Goal: Task Accomplishment & Management: Manage account settings

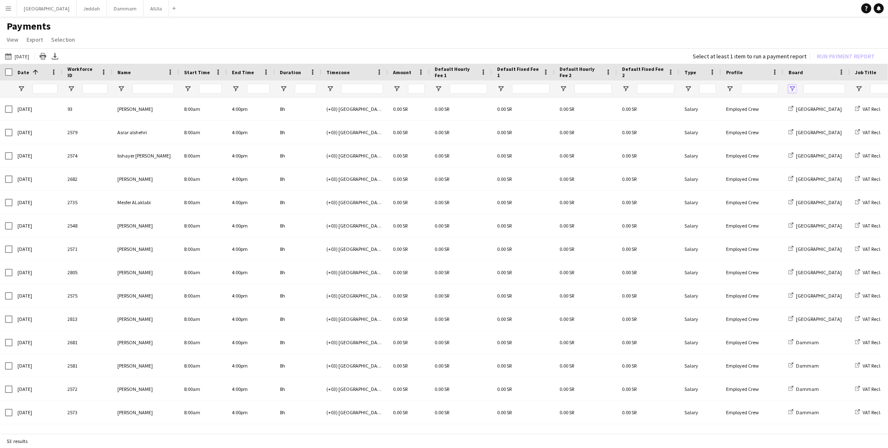
click at [794, 86] on span "Open Filter Menu" at bounding box center [792, 88] width 7 height 7
click at [845, 202] on button "Reset" at bounding box center [854, 204] width 24 height 13
click at [683, 26] on h1 "Payments" at bounding box center [444, 26] width 888 height 12
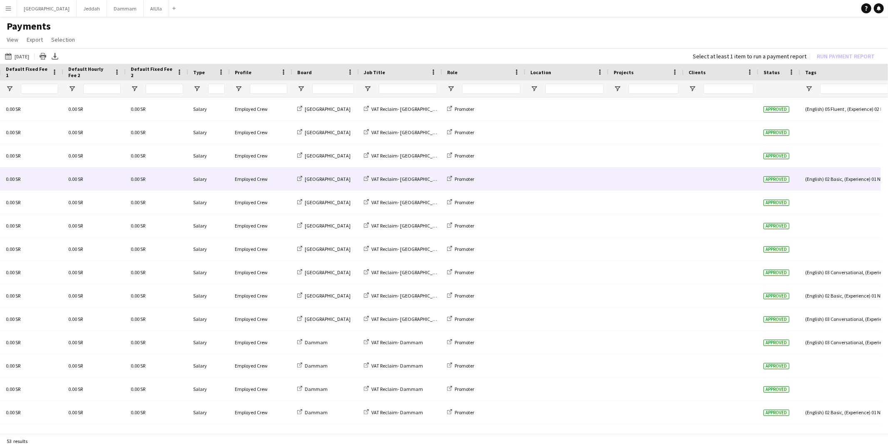
scroll to position [0, 510]
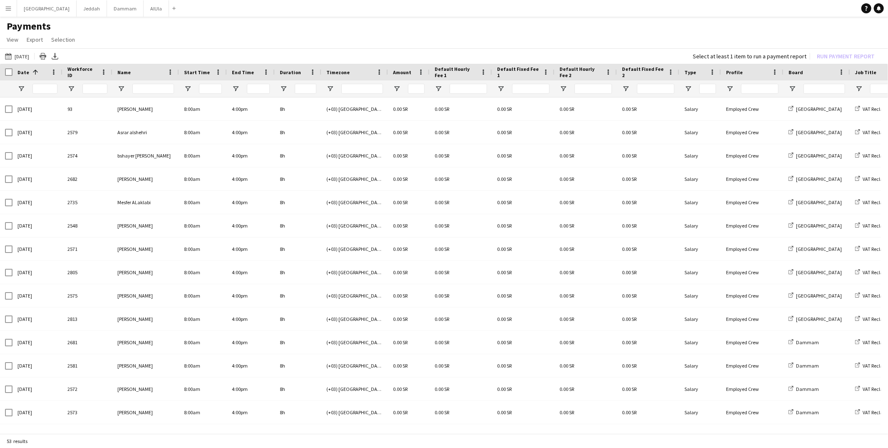
click at [10, 12] on button "Menu" at bounding box center [8, 8] width 17 height 17
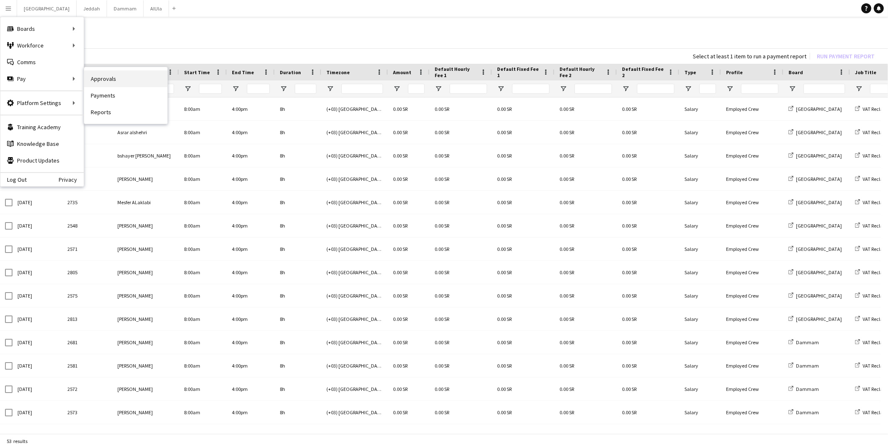
click at [114, 83] on link "Approvals" at bounding box center [125, 78] width 83 height 17
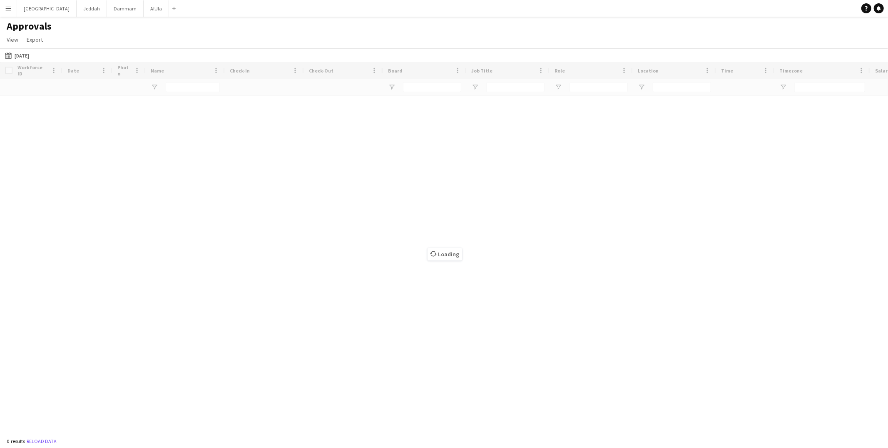
type input "*********"
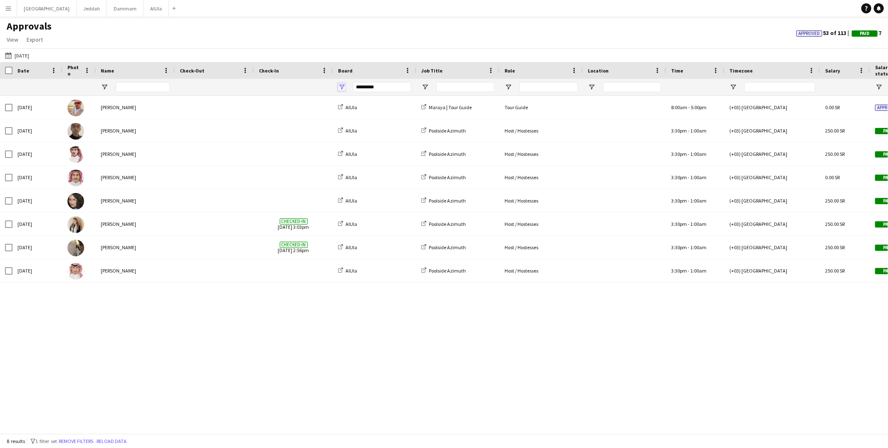
click at [340, 87] on span "Open Filter Menu" at bounding box center [341, 86] width 7 height 7
click at [402, 202] on button "Reset" at bounding box center [403, 203] width 24 height 13
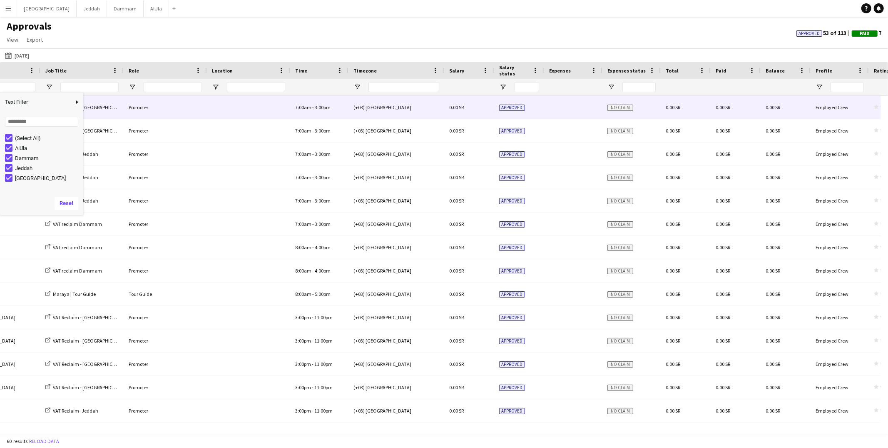
scroll to position [0, 630]
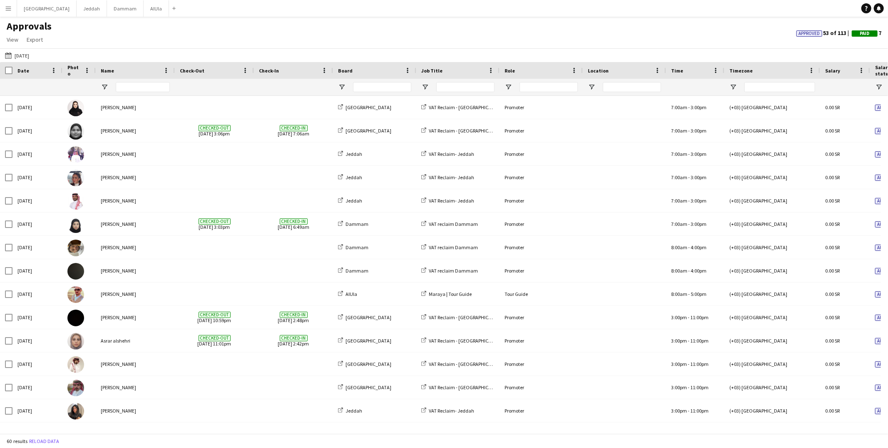
click at [15, 15] on button "Menu" at bounding box center [8, 8] width 17 height 17
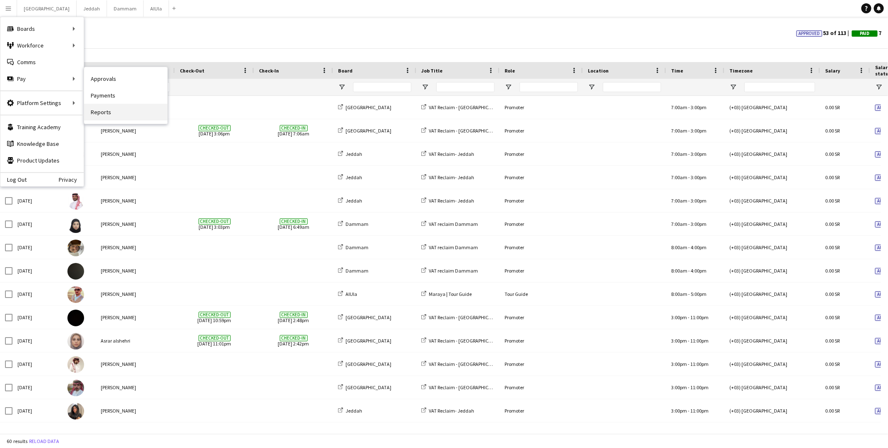
click at [114, 115] on link "Reports" at bounding box center [125, 112] width 83 height 17
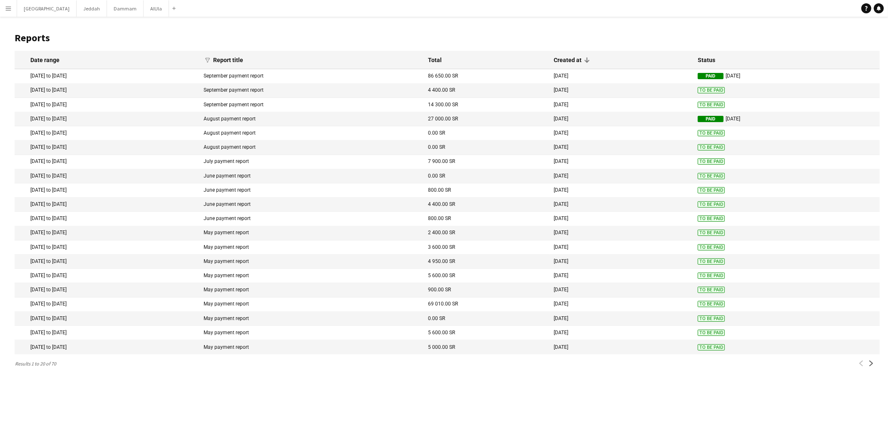
click at [13, 7] on button "Menu" at bounding box center [8, 8] width 17 height 17
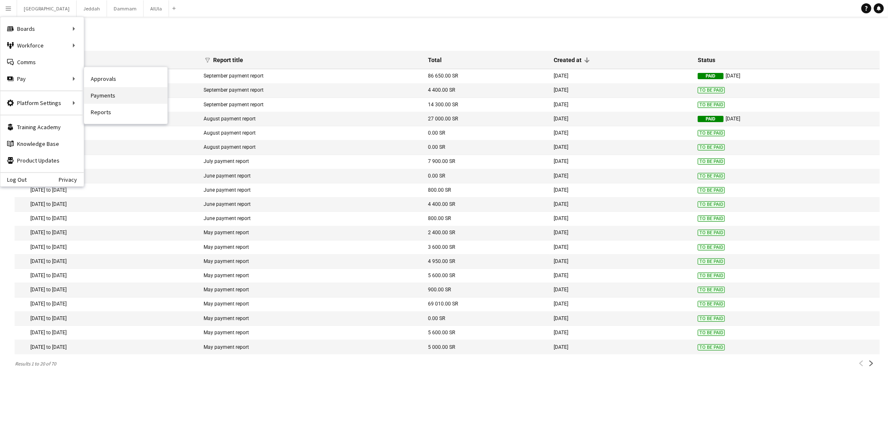
click at [127, 96] on link "Payments" at bounding box center [125, 95] width 83 height 17
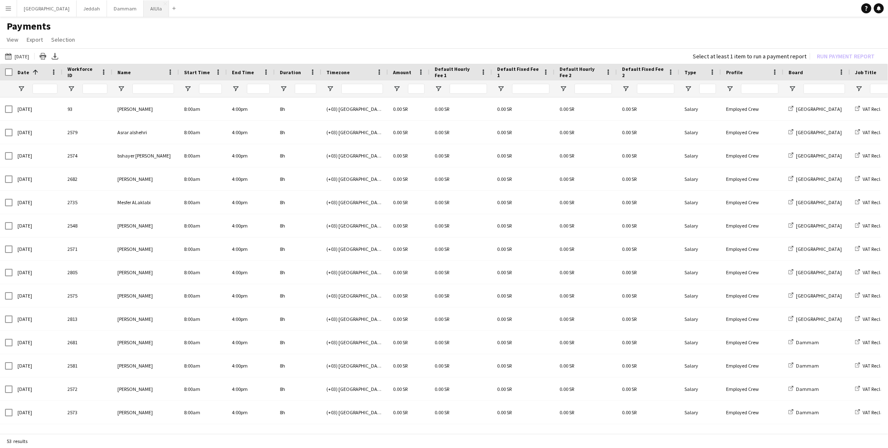
click at [144, 12] on button "AlUla Close" at bounding box center [156, 8] width 25 height 16
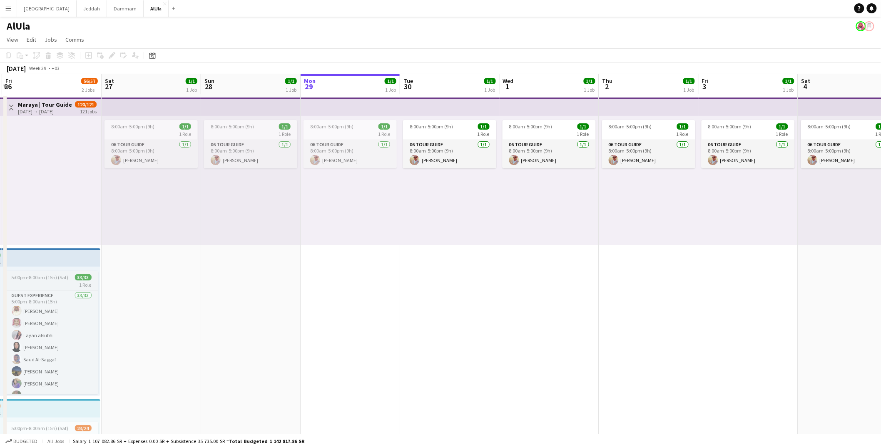
click at [44, 271] on app-job-card "5:00pm-8:00am (15h) (Sat) 33/33 1 Role Guest Experience 33/33 5:00pm-8:00am (15…" at bounding box center [51, 332] width 93 height 123
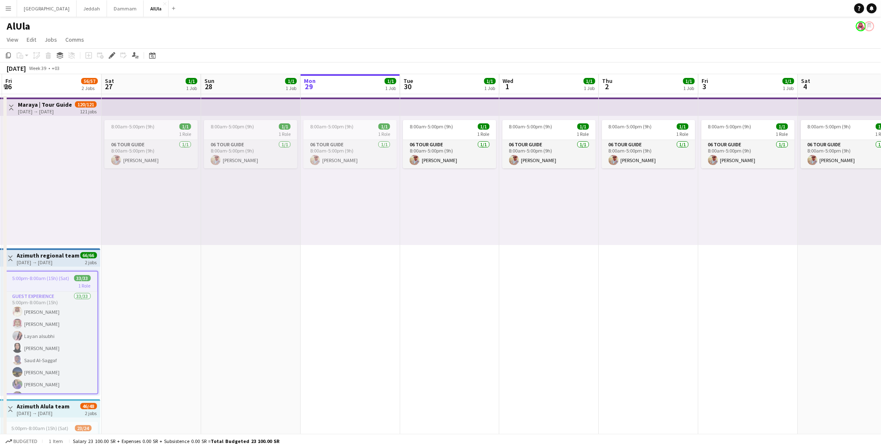
scroll to position [0, 201]
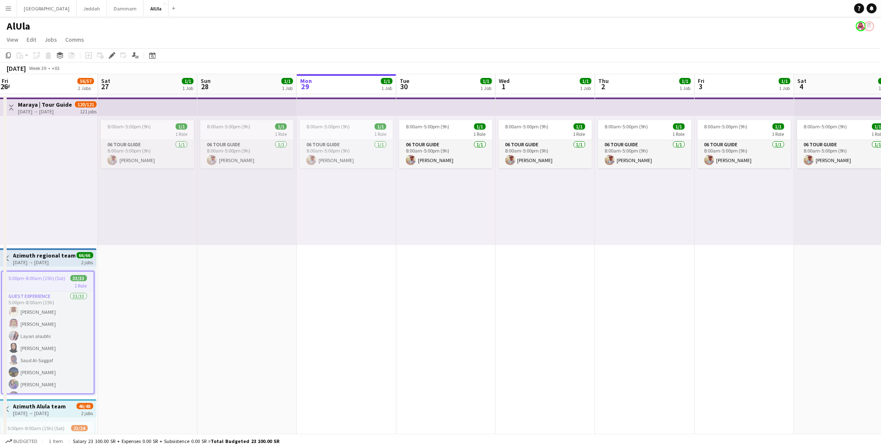
click at [35, 314] on app-calendar-viewport "Wed 24 55/57 2 Jobs Thu 25 56/57 2 Jobs Fri 26 56/57 2 Jobs Sat 27 1/1 1 Job Su…" at bounding box center [440, 337] width 881 height 527
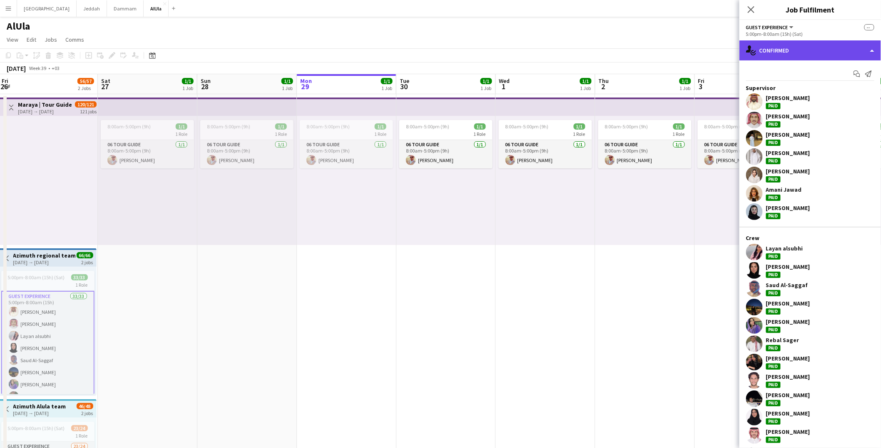
click at [802, 57] on div "single-neutral-actions-check-2 Confirmed" at bounding box center [811, 50] width 142 height 20
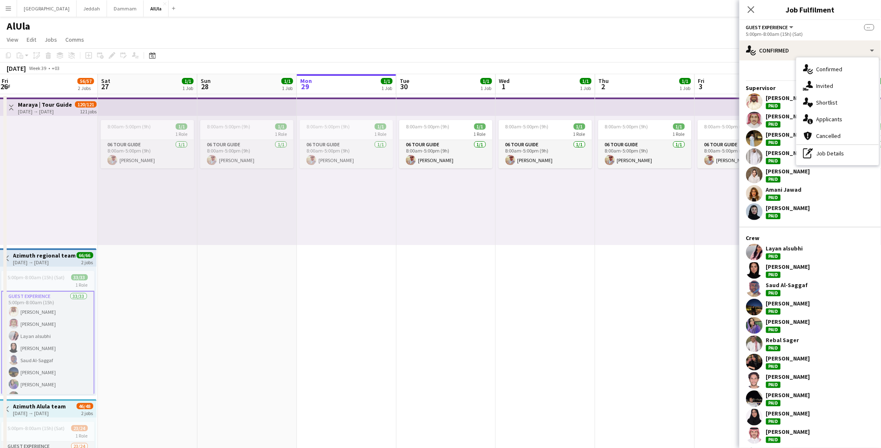
drag, startPoint x: 70, startPoint y: 315, endPoint x: 59, endPoint y: 312, distance: 10.8
click at [53, 267] on div "5:00pm-8:00am (15h) (Sat) 33/33 1 Role Guest Experience 33/33 5:00pm-8:00am (15…" at bounding box center [47, 331] width 98 height 129
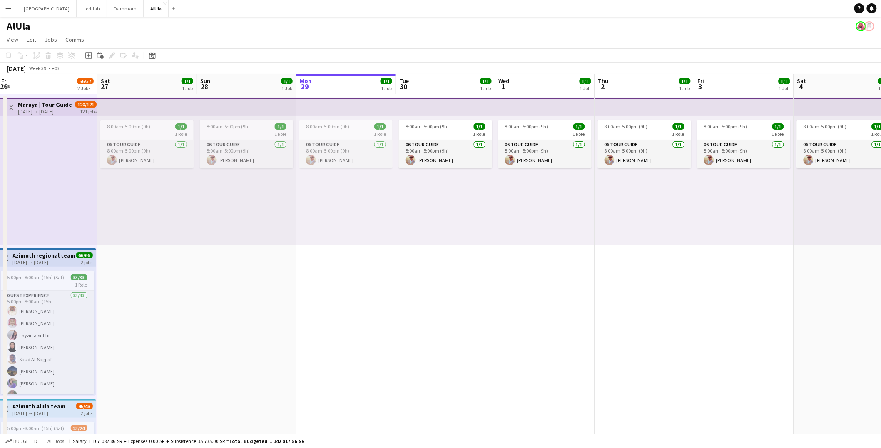
click at [36, 259] on div "[DATE] → [DATE]" at bounding box center [44, 262] width 62 height 6
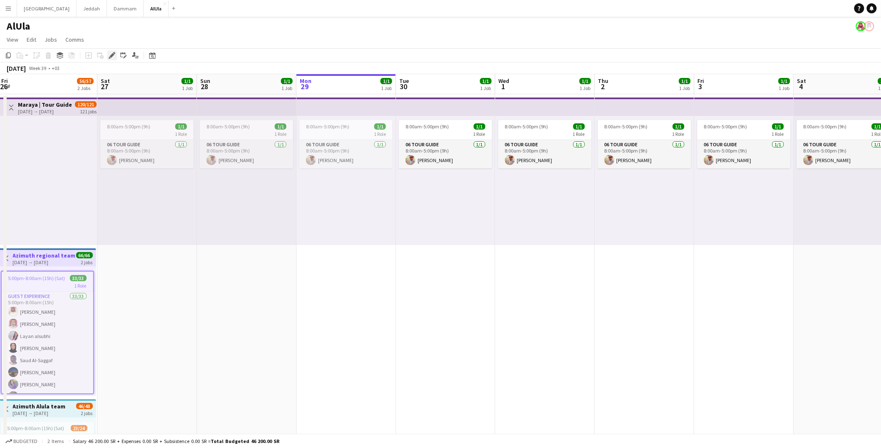
click at [115, 57] on div "Edit" at bounding box center [112, 55] width 10 height 10
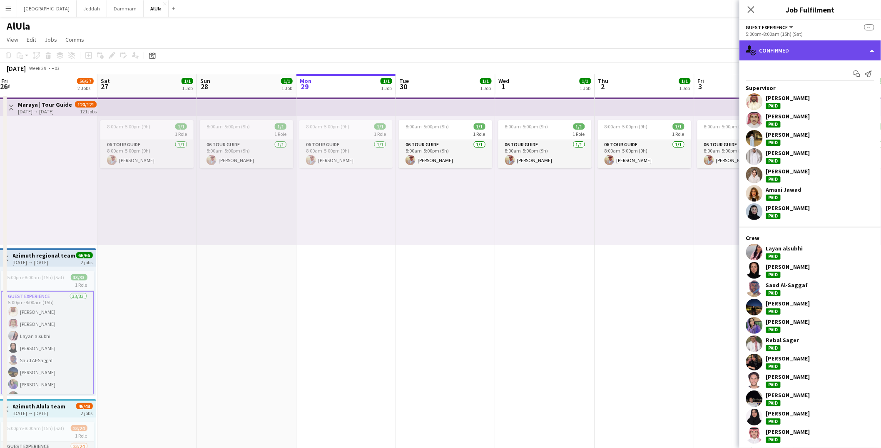
click at [793, 47] on div "single-neutral-actions-check-2 Confirmed" at bounding box center [811, 50] width 142 height 20
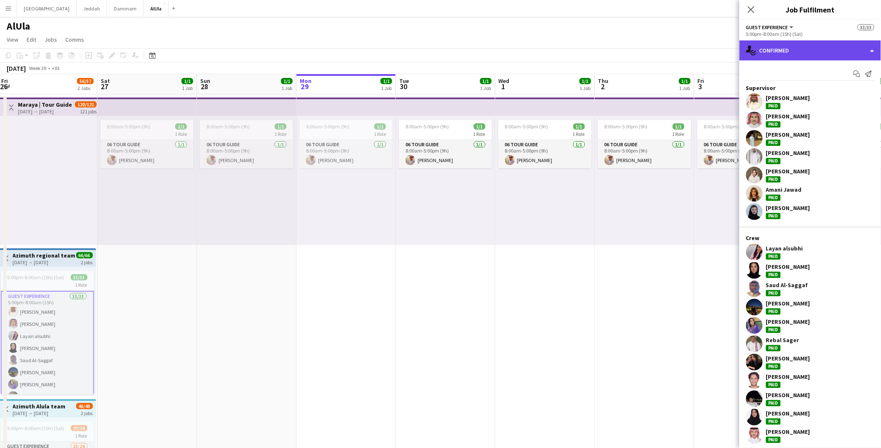
click at [813, 50] on div "single-neutral-actions-check-2 Confirmed" at bounding box center [811, 50] width 142 height 20
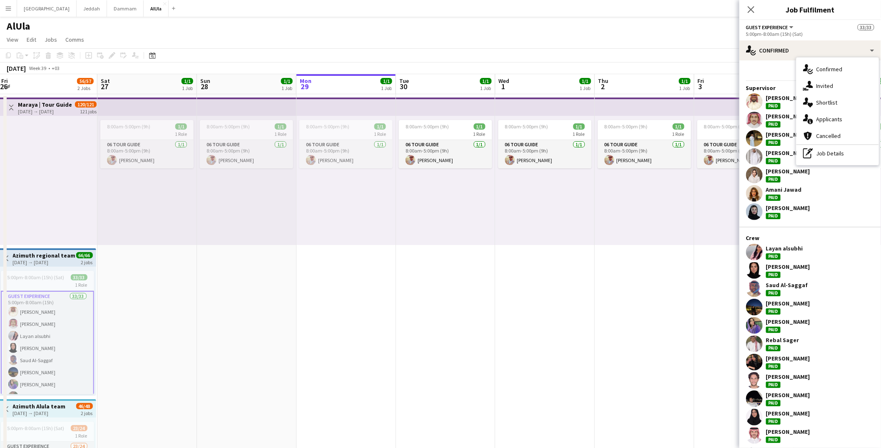
click at [64, 262] on div "[DATE] → [DATE]" at bounding box center [44, 262] width 62 height 6
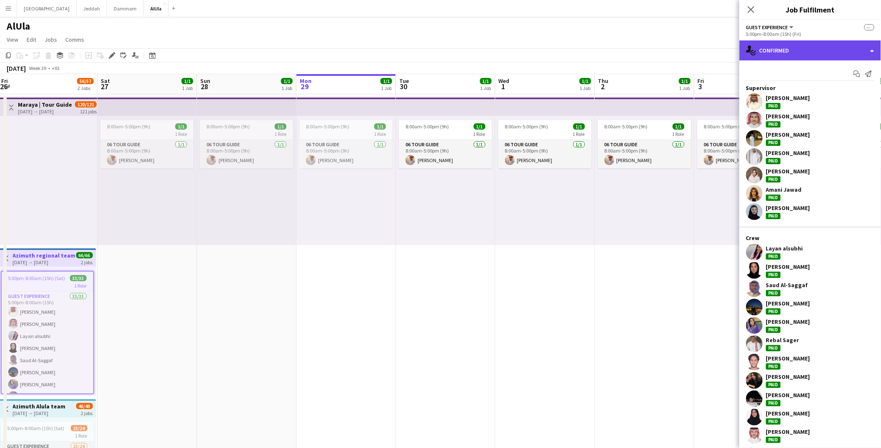
click at [793, 45] on div "single-neutral-actions-check-2 Confirmed" at bounding box center [811, 50] width 142 height 20
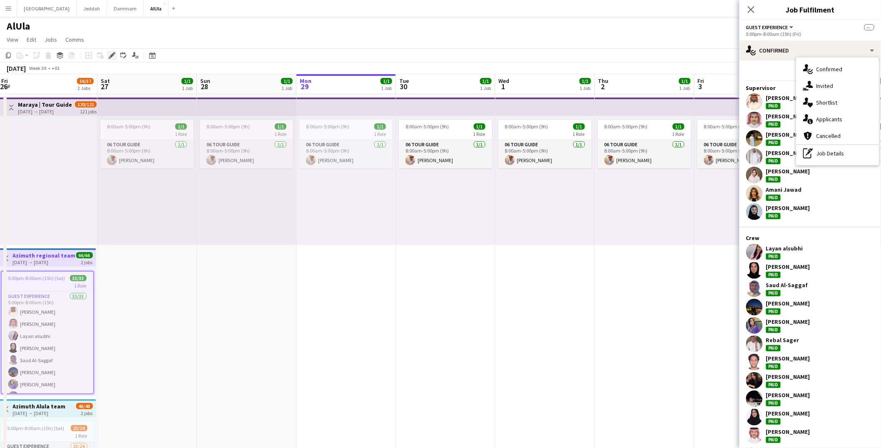
click at [111, 58] on icon "Edit" at bounding box center [112, 55] width 7 height 7
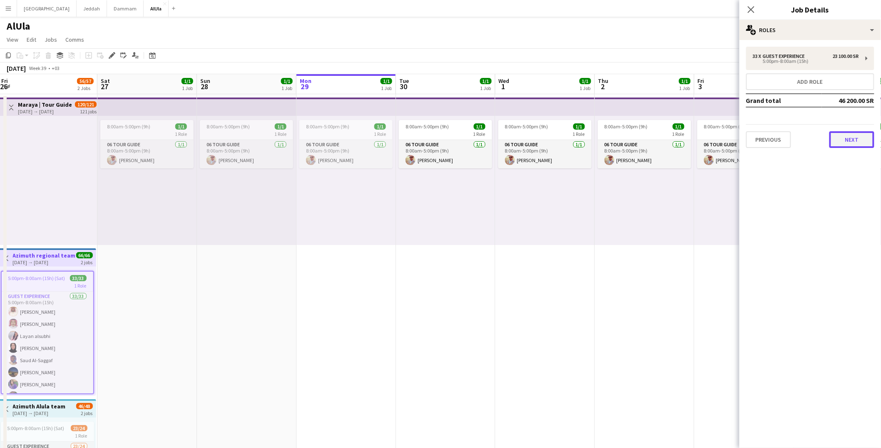
click at [849, 138] on button "Next" at bounding box center [852, 139] width 45 height 17
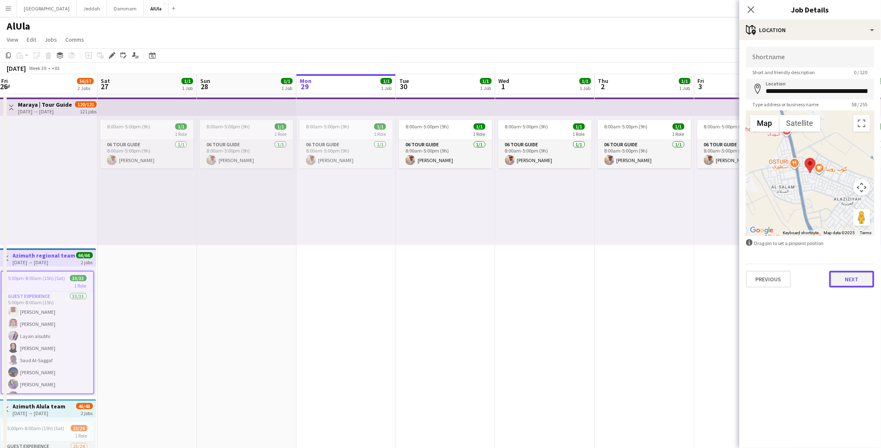
click at [852, 282] on button "Next" at bounding box center [852, 279] width 45 height 17
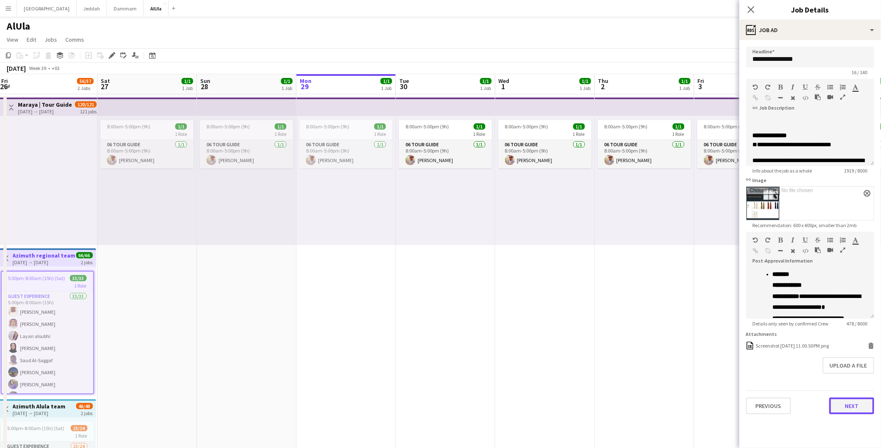
click at [843, 401] on button "Next" at bounding box center [852, 405] width 45 height 17
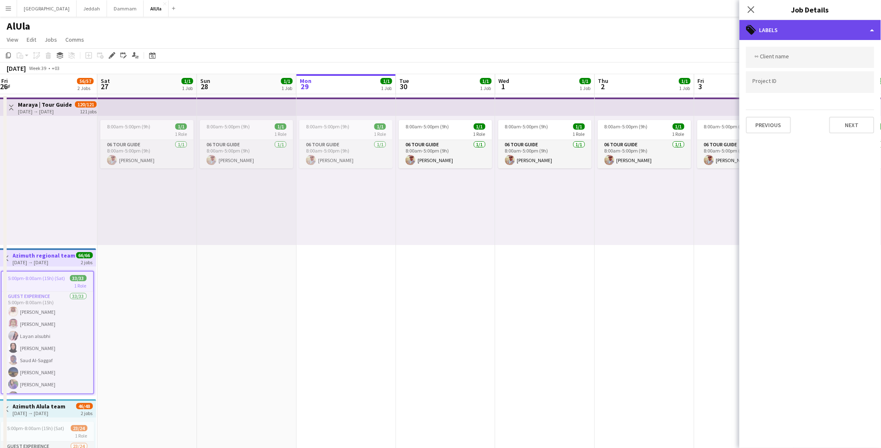
click at [810, 26] on div "tags-double Labels" at bounding box center [811, 30] width 142 height 20
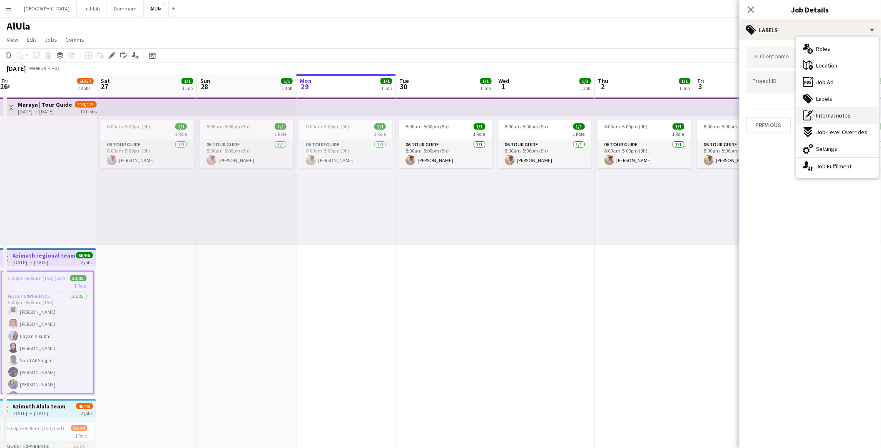
click at [827, 114] on span "Internal notes" at bounding box center [834, 115] width 35 height 7
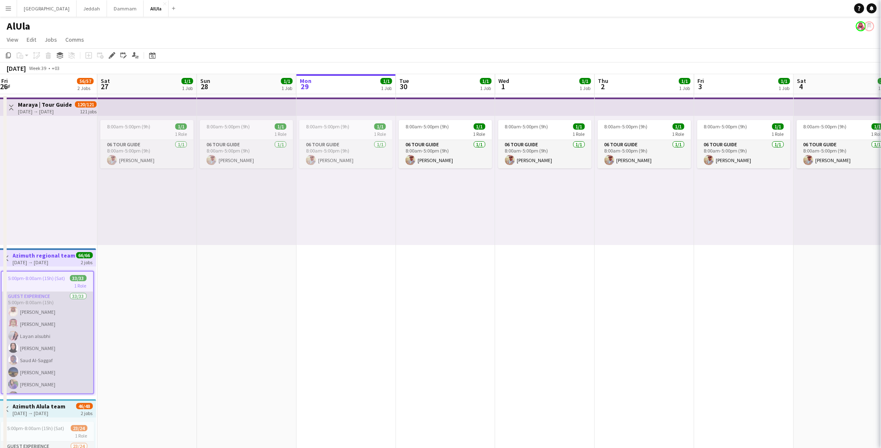
scroll to position [0, 201]
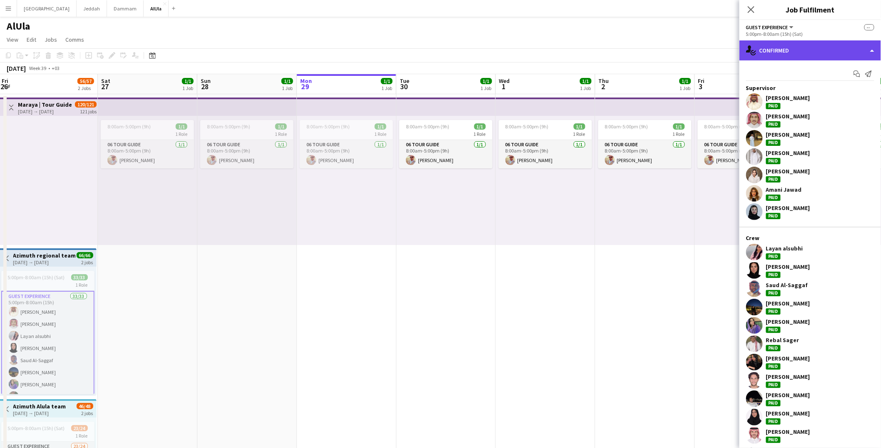
click at [809, 48] on div "single-neutral-actions-check-2 Confirmed" at bounding box center [811, 50] width 142 height 20
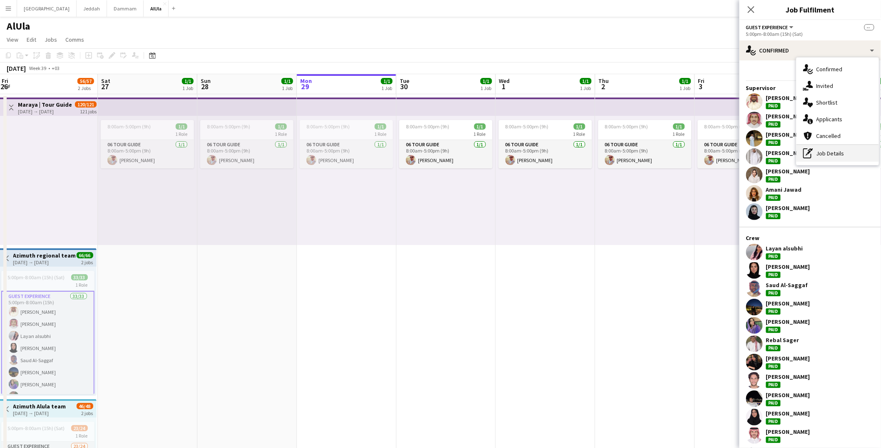
click at [832, 150] on div "pen-write Job Details" at bounding box center [838, 153] width 82 height 17
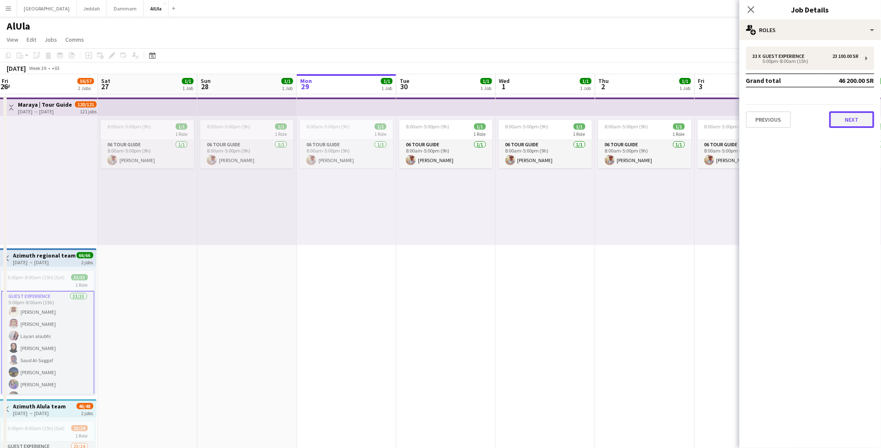
click at [848, 111] on button "Next" at bounding box center [852, 119] width 45 height 17
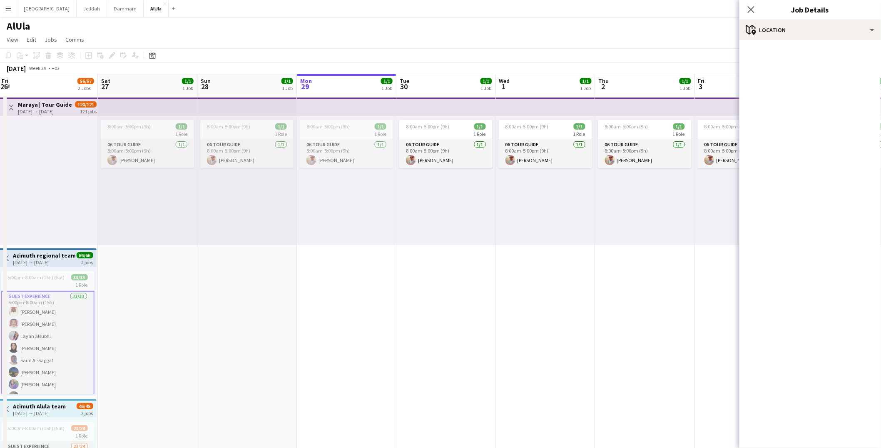
click at [34, 259] on div "[DATE] → [DATE]" at bounding box center [44, 262] width 62 height 6
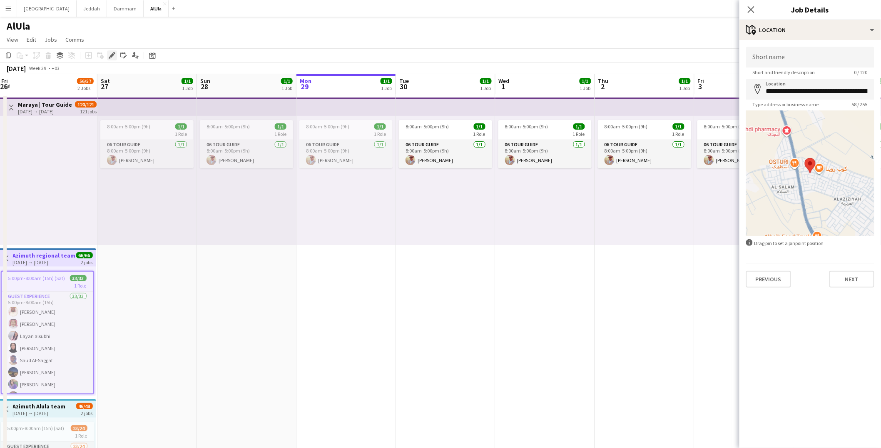
click at [113, 55] on icon "Edit" at bounding box center [112, 55] width 7 height 7
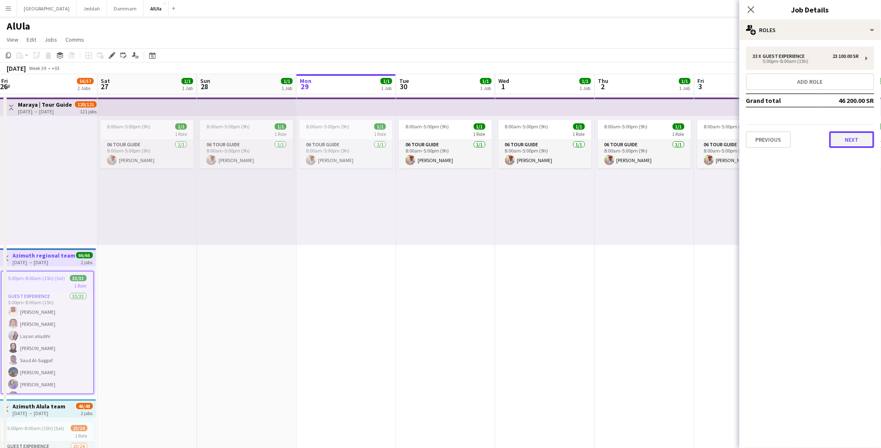
click at [850, 142] on button "Next" at bounding box center [852, 139] width 45 height 17
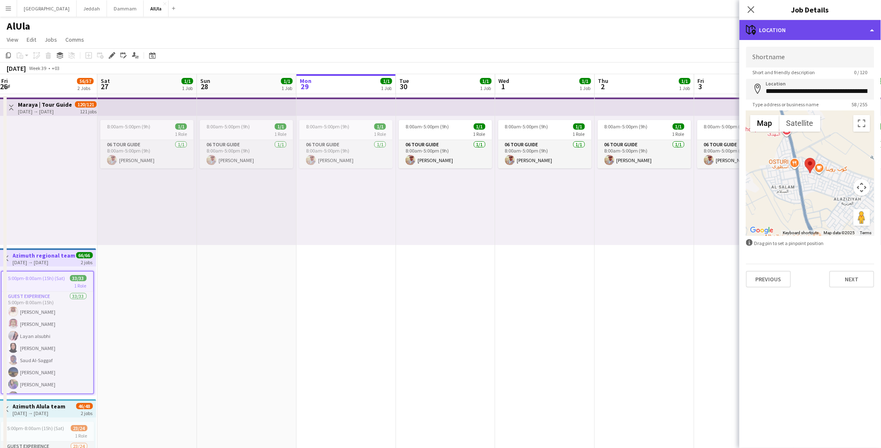
click at [803, 27] on div "maps-pin-1 Location" at bounding box center [811, 30] width 142 height 20
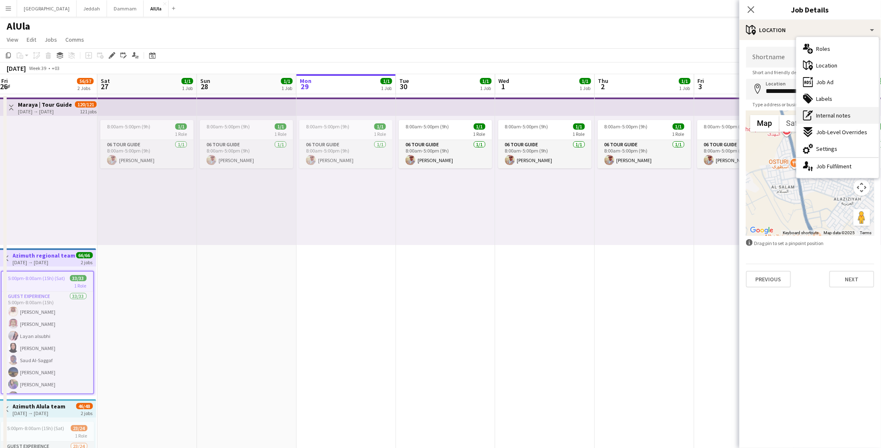
click at [827, 115] on span "Internal notes" at bounding box center [834, 115] width 35 height 7
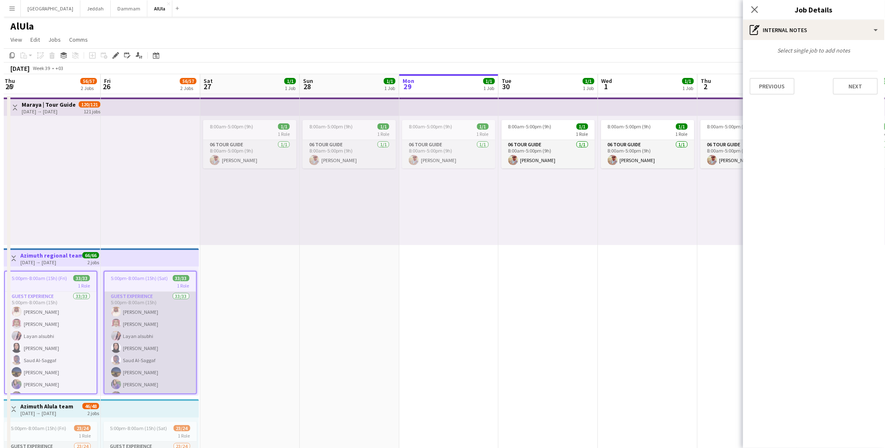
scroll to position [0, 199]
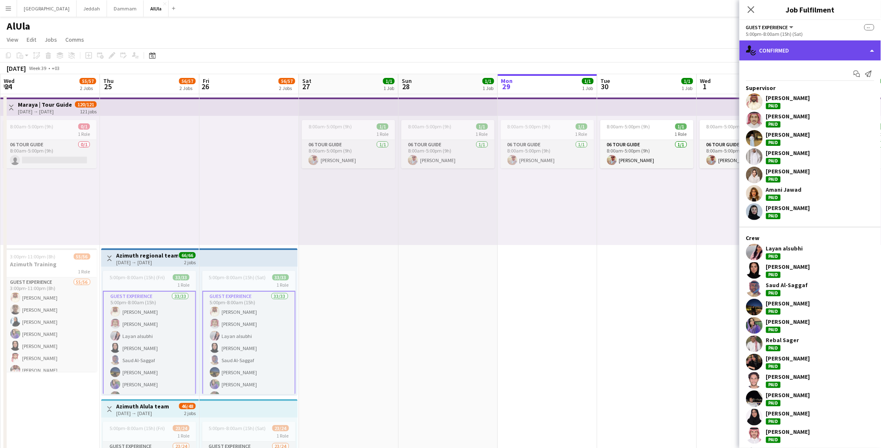
click at [821, 51] on div "single-neutral-actions-check-2 Confirmed" at bounding box center [811, 50] width 142 height 20
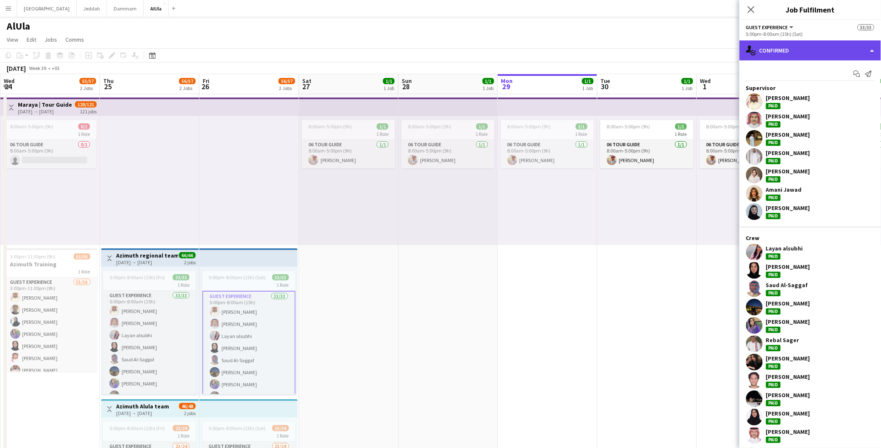
click at [802, 44] on div "single-neutral-actions-check-2 Confirmed" at bounding box center [811, 50] width 142 height 20
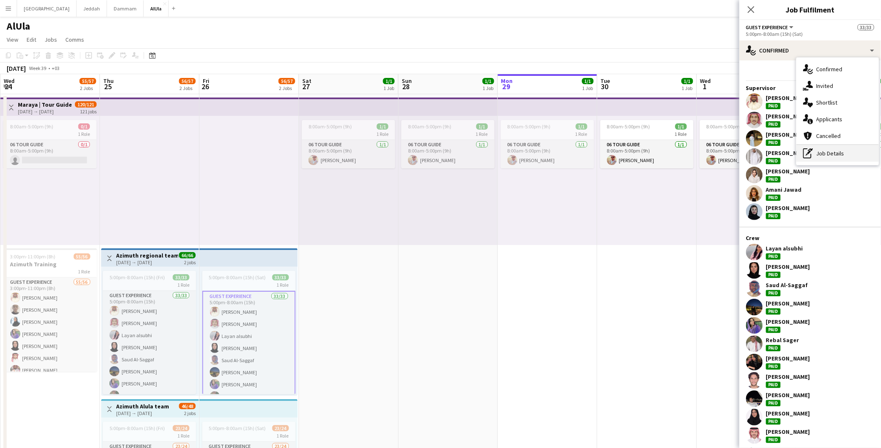
click at [830, 157] on div "pen-write Job Details" at bounding box center [838, 153] width 82 height 17
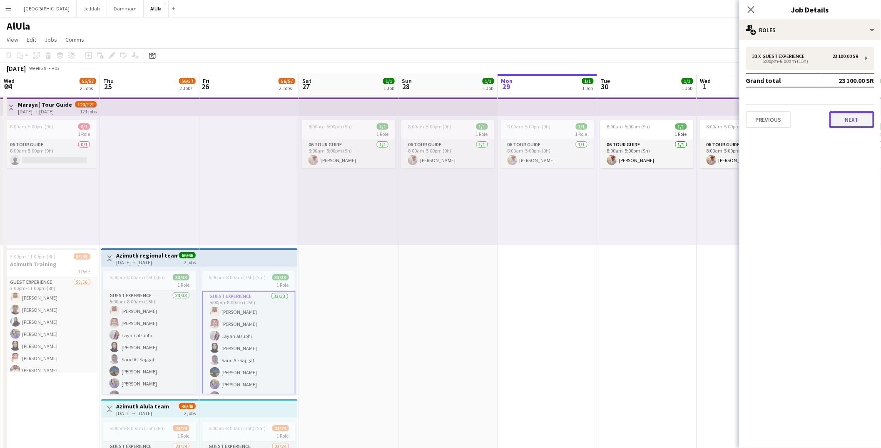
click at [844, 117] on button "Next" at bounding box center [852, 119] width 45 height 17
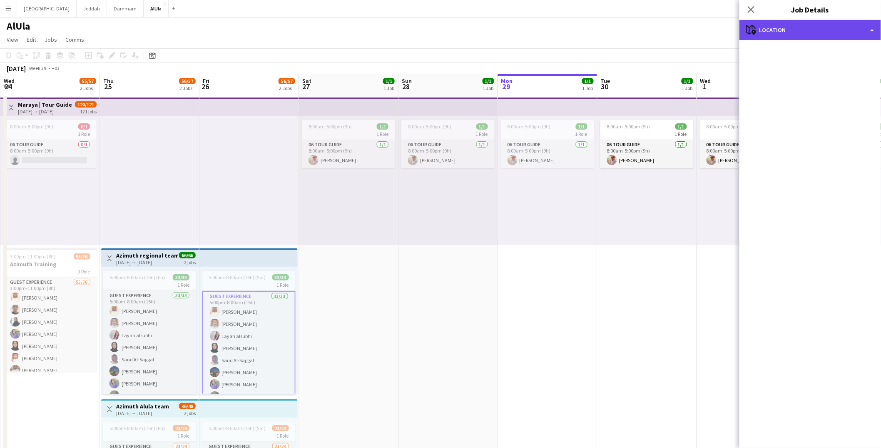
click at [833, 26] on div "maps-pin-1 Location" at bounding box center [811, 30] width 142 height 20
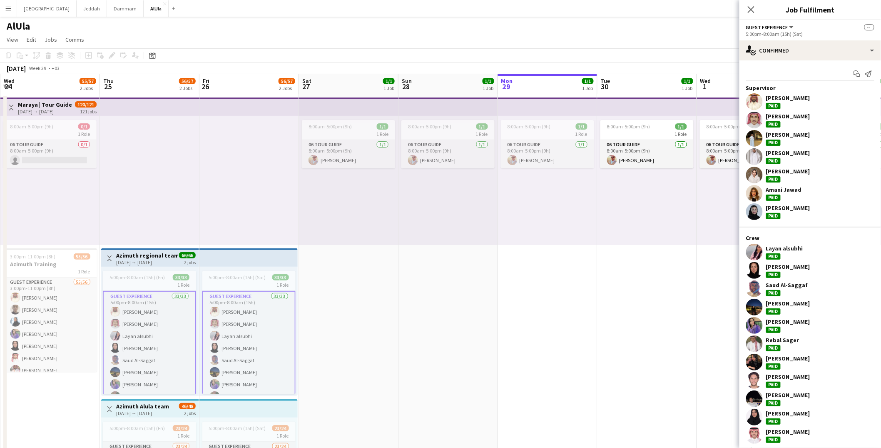
click at [841, 50] on div "single-neutral-actions-check-2 Confirmed" at bounding box center [811, 50] width 142 height 20
click at [822, 154] on div "pen-write Job Details" at bounding box center [838, 153] width 82 height 17
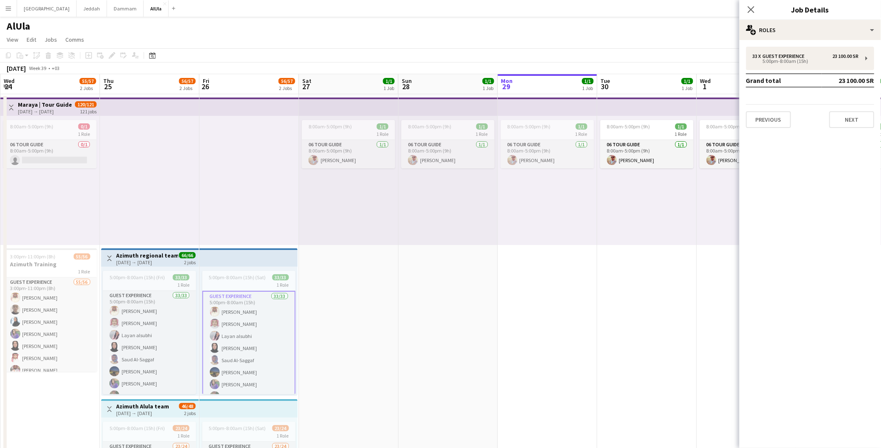
click at [847, 110] on div "Previous Next" at bounding box center [810, 116] width 128 height 24
click at [847, 115] on button "Next" at bounding box center [852, 119] width 45 height 17
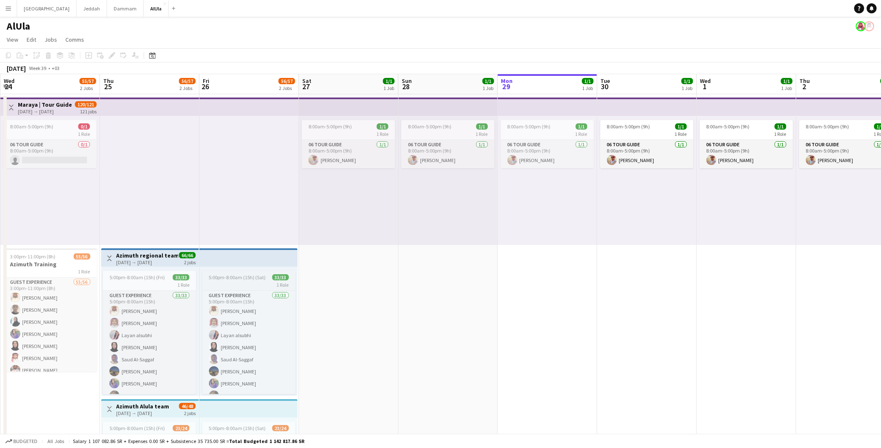
click at [223, 287] on div "1 Role" at bounding box center [248, 284] width 93 height 7
click at [114, 54] on icon "Edit" at bounding box center [112, 55] width 7 height 7
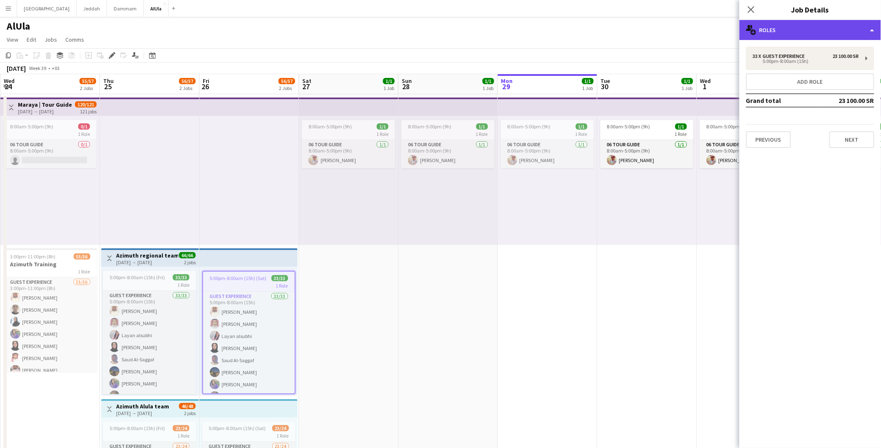
click at [794, 24] on div "multiple-users-add Roles" at bounding box center [811, 30] width 142 height 20
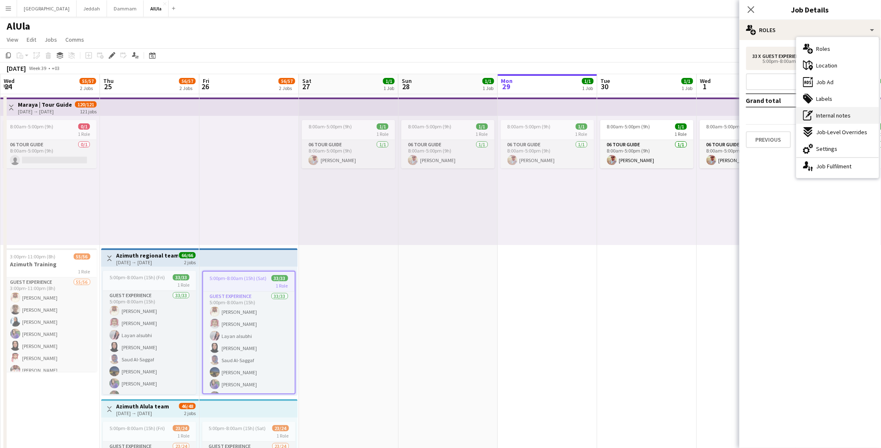
click at [822, 117] on span "Internal notes" at bounding box center [834, 115] width 35 height 7
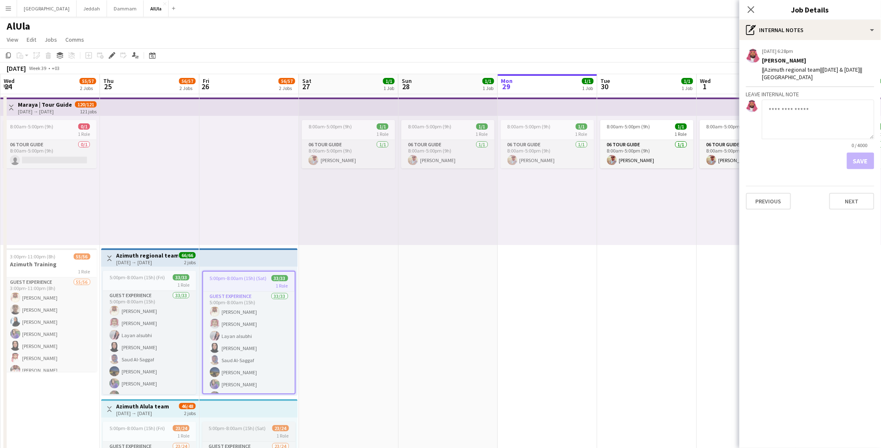
click at [239, 425] on span "5:00pm-8:00am (15h) (Sat)" at bounding box center [237, 428] width 57 height 6
click at [7, 8] on app-icon "Menu" at bounding box center [8, 8] width 7 height 7
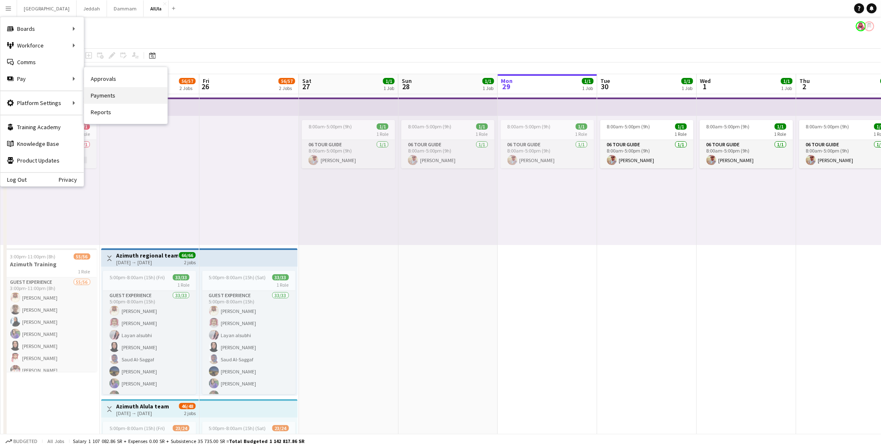
click at [134, 98] on link "Payments" at bounding box center [125, 95] width 83 height 17
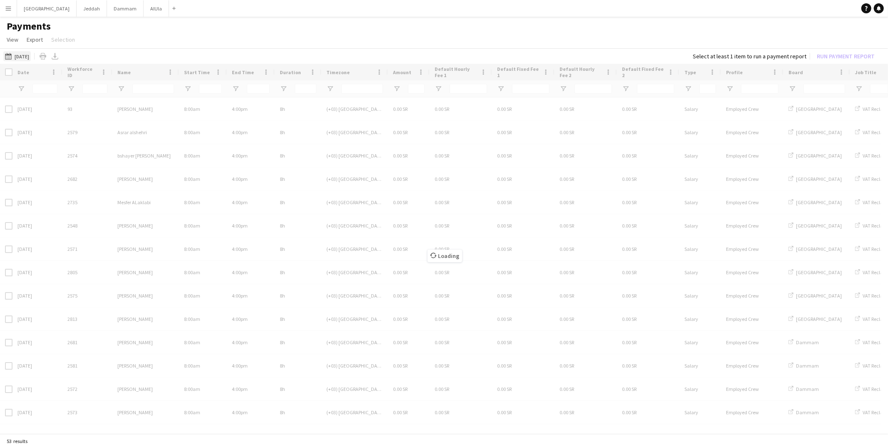
click at [31, 55] on button "[DATE] [DATE]" at bounding box center [16, 56] width 27 height 10
click at [83, 163] on span "25" at bounding box center [87, 164] width 10 height 10
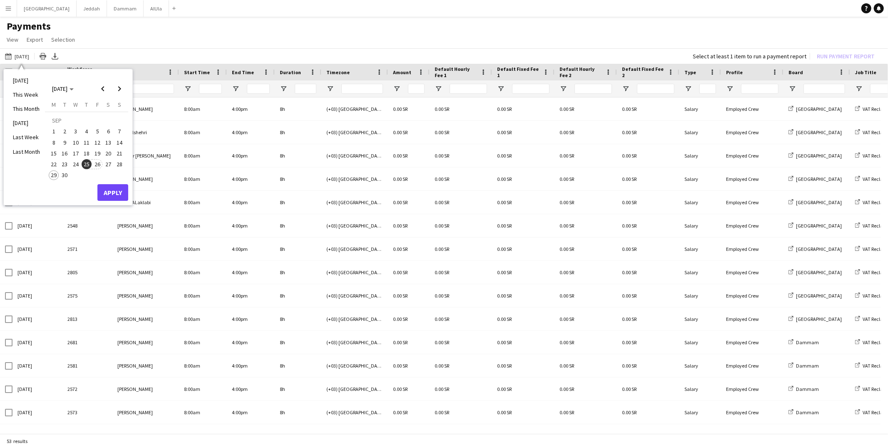
click at [96, 163] on span "26" at bounding box center [97, 164] width 10 height 10
click at [110, 190] on button "Apply" at bounding box center [112, 192] width 31 height 17
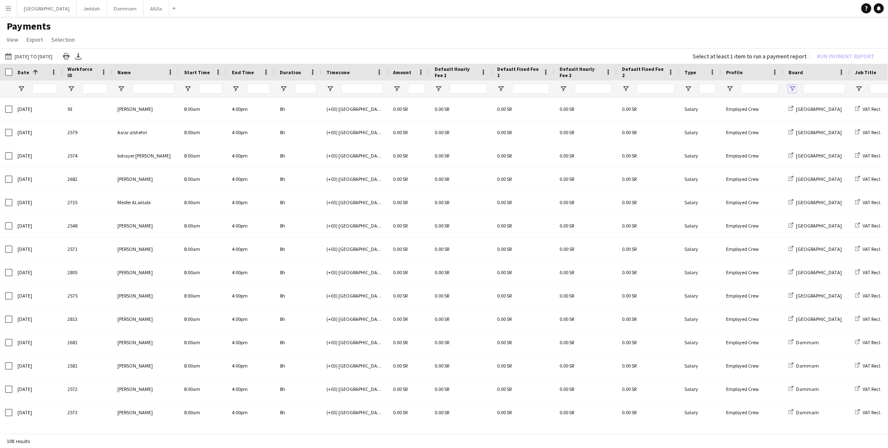
click at [795, 88] on span "Open Filter Menu" at bounding box center [792, 88] width 7 height 7
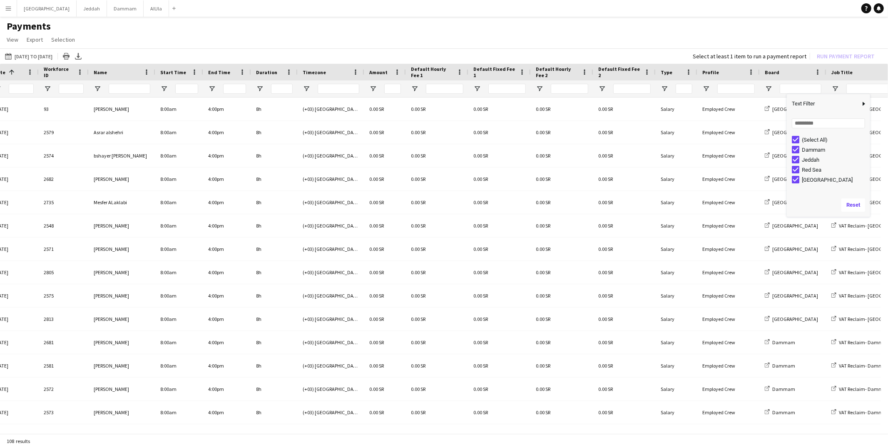
scroll to position [0, 128]
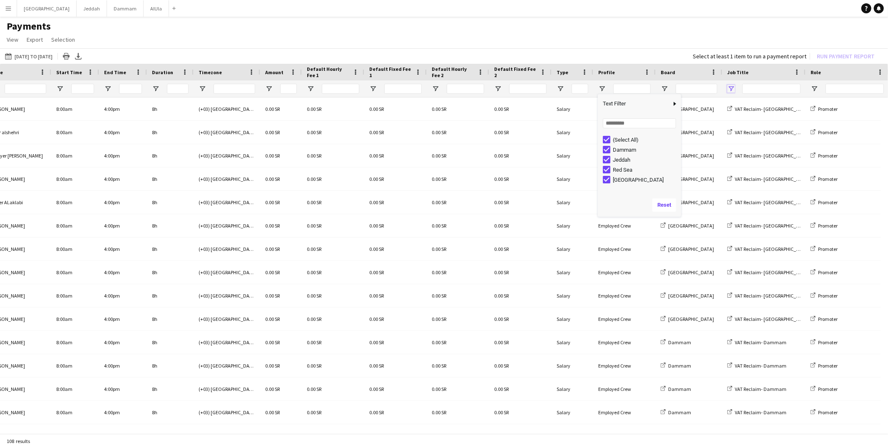
click at [730, 85] on span "Open Filter Menu" at bounding box center [731, 88] width 7 height 7
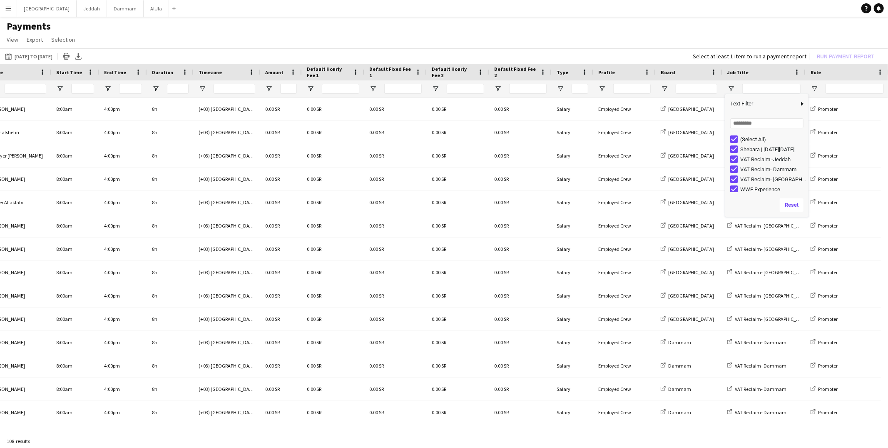
scroll to position [0, 0]
click at [664, 87] on span "Open Filter Menu" at bounding box center [664, 88] width 7 height 7
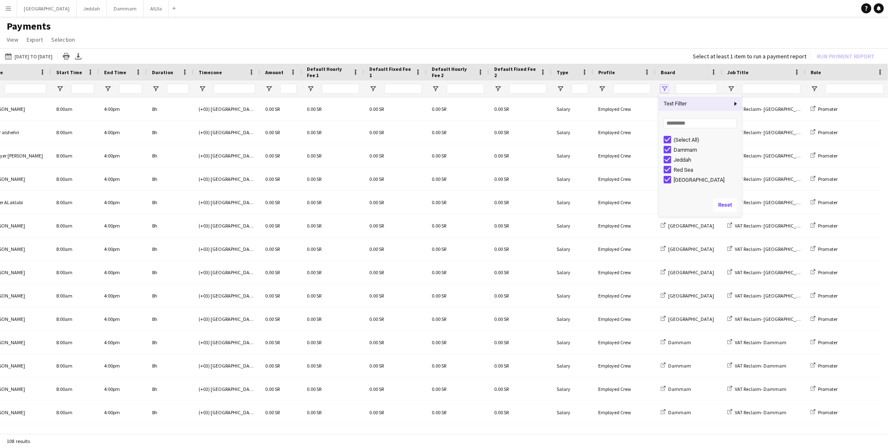
click at [664, 87] on span "Open Filter Menu" at bounding box center [664, 88] width 7 height 7
click at [41, 56] on button "[DATE] [DATE] to [DATE]" at bounding box center [28, 56] width 51 height 10
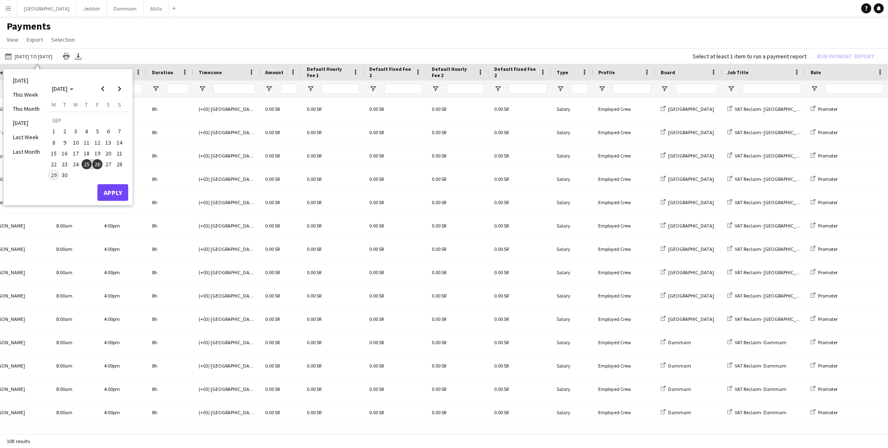
click at [75, 164] on span "24" at bounding box center [76, 164] width 10 height 10
click at [112, 189] on button "Apply" at bounding box center [112, 192] width 31 height 17
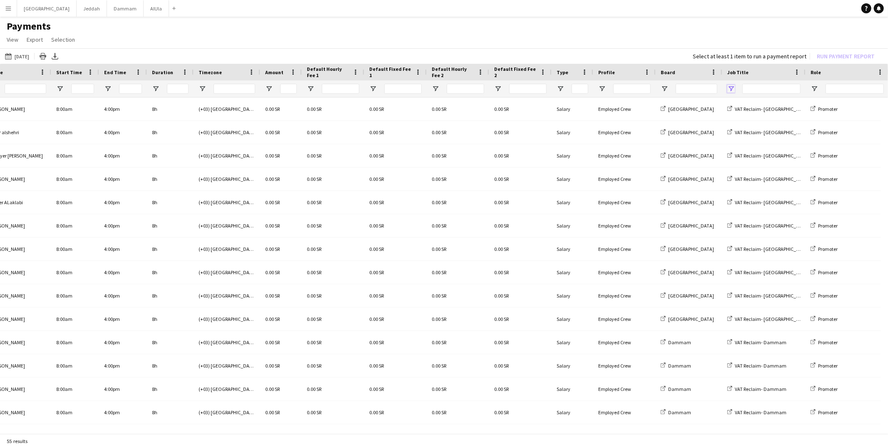
click at [730, 85] on span "Open Filter Menu" at bounding box center [731, 88] width 7 height 7
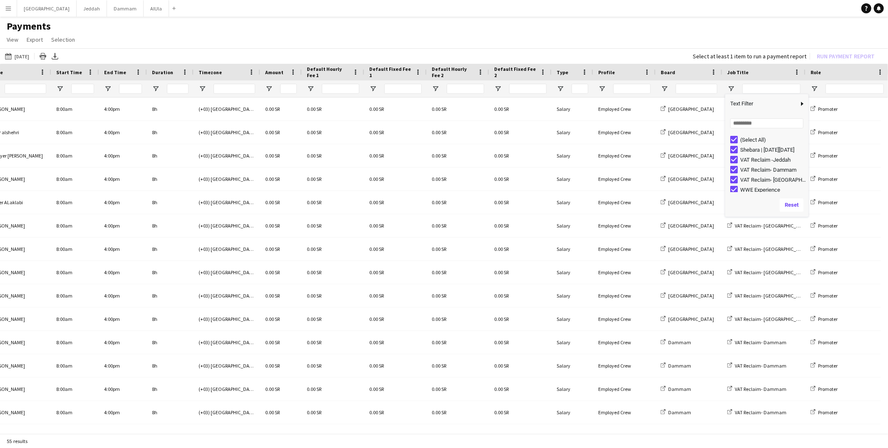
scroll to position [2, 0]
click at [662, 87] on span "Open Filter Menu" at bounding box center [664, 88] width 7 height 7
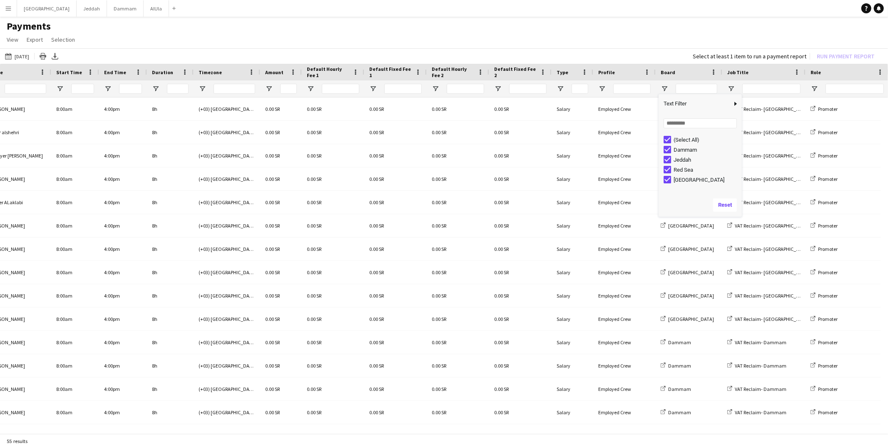
click at [650, 51] on div "[DATE] [DATE] [DATE] This Week This Month [DATE] Last Week Last Month [DATE] [D…" at bounding box center [444, 55] width 888 height 15
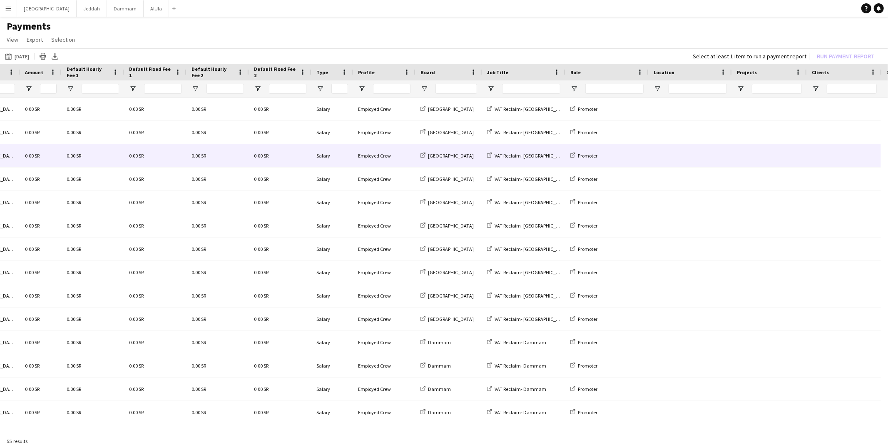
scroll to position [0, 48]
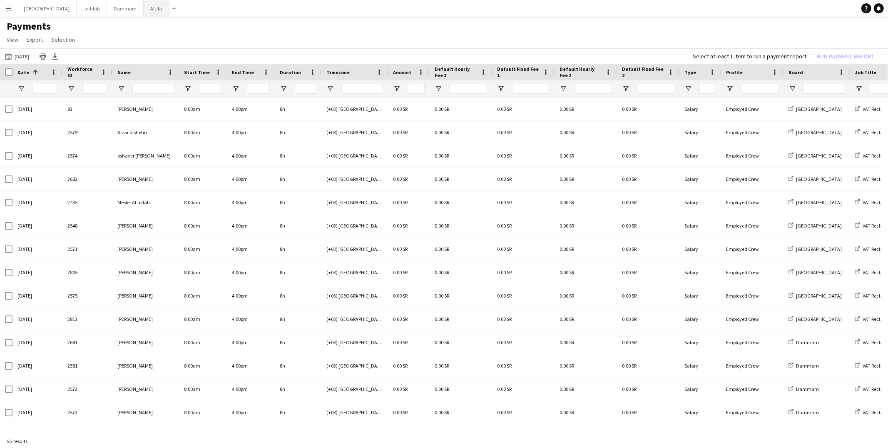
click at [144, 8] on button "AlUla Close" at bounding box center [156, 8] width 25 height 16
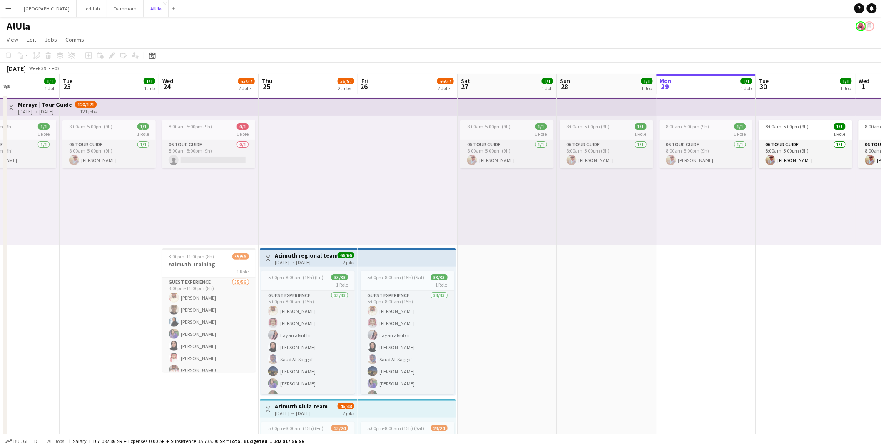
scroll to position [0, 199]
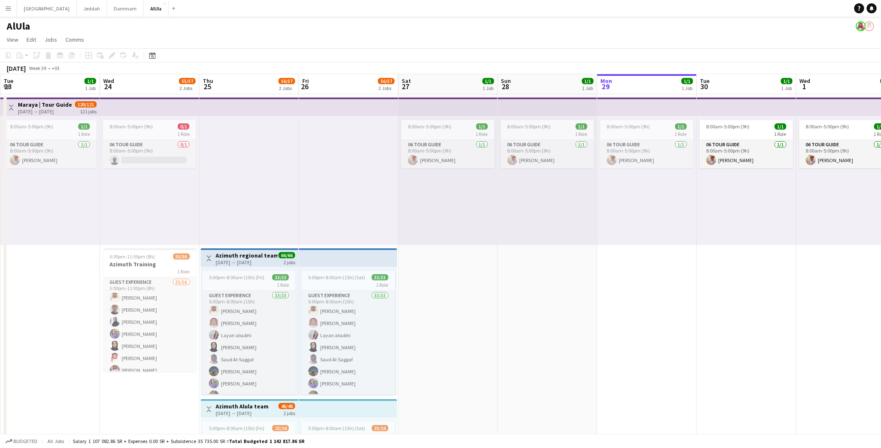
drag, startPoint x: 326, startPoint y: 321, endPoint x: 277, endPoint y: 238, distance: 96.7
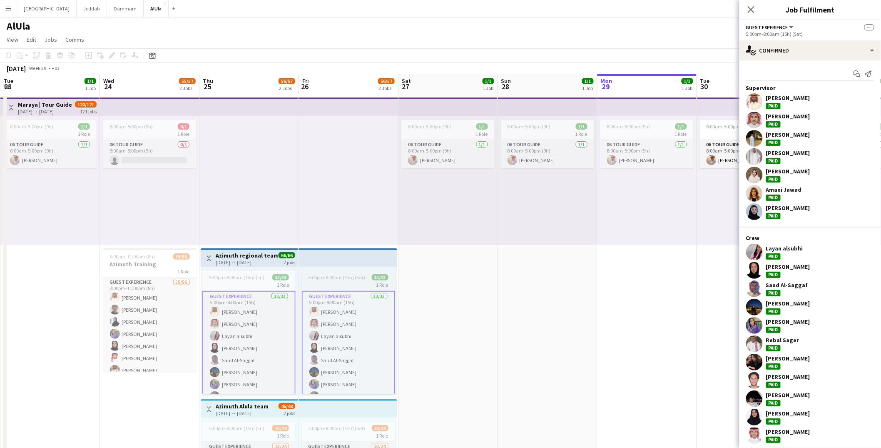
click at [113, 55] on div "Add job Add linked Job Edit Edit linked Job Applicants" at bounding box center [109, 55] width 64 height 10
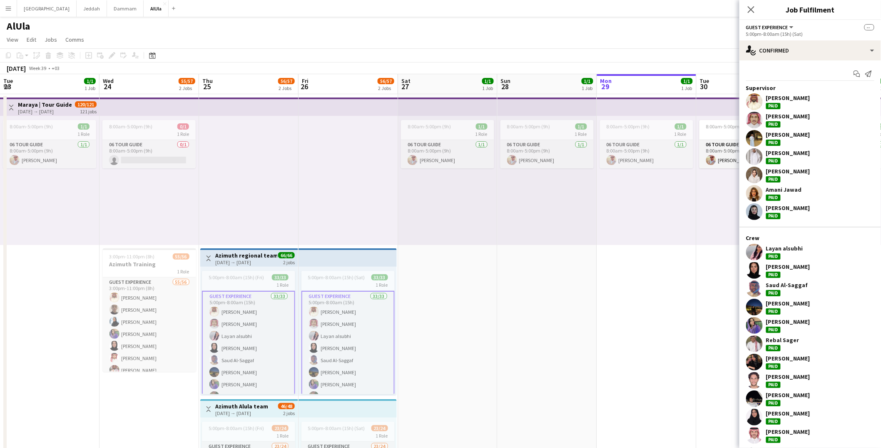
click at [331, 263] on app-top-bar at bounding box center [348, 257] width 98 height 18
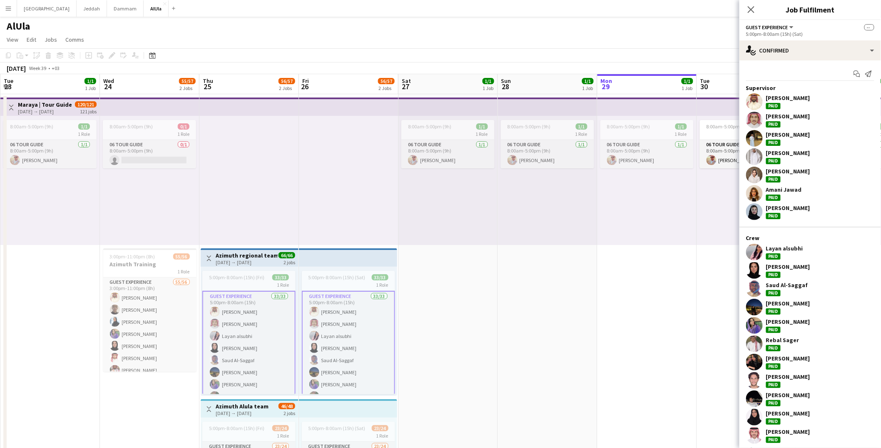
click at [329, 247] on app-date-cell "5:00pm-8:00am (15h) (Sat) 33/33 1 Role Guest Experience 33/33 5:00pm-8:00am (15…" at bounding box center [349, 322] width 100 height 456
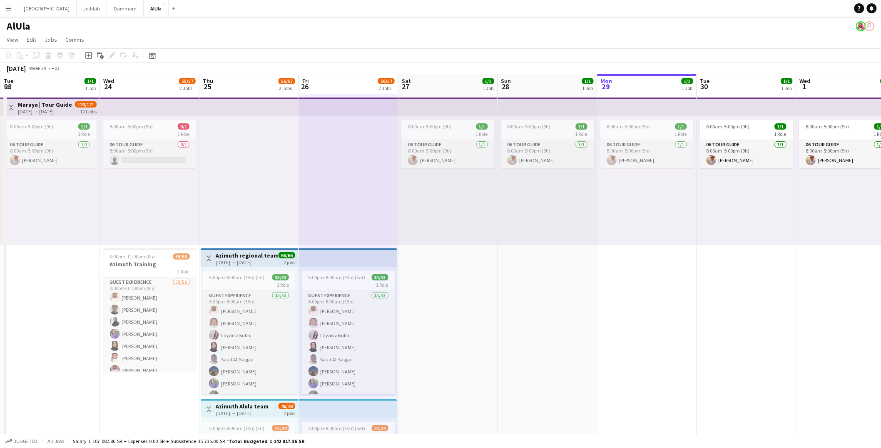
click at [321, 264] on app-top-bar at bounding box center [348, 257] width 98 height 18
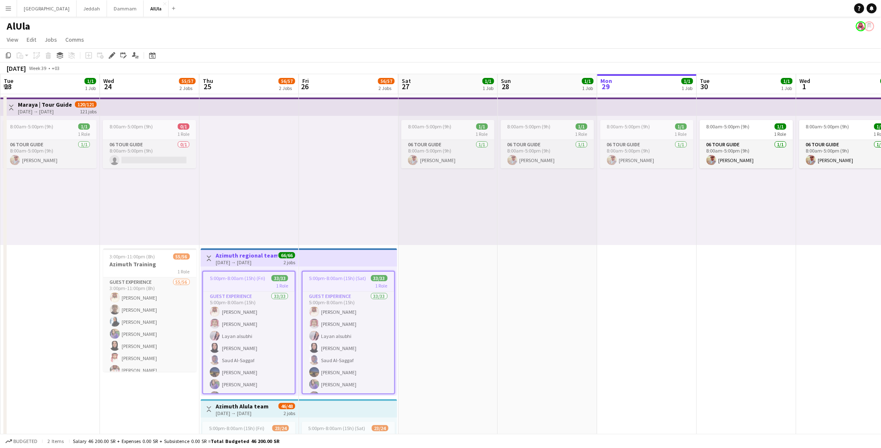
click at [330, 254] on app-top-bar at bounding box center [348, 257] width 98 height 18
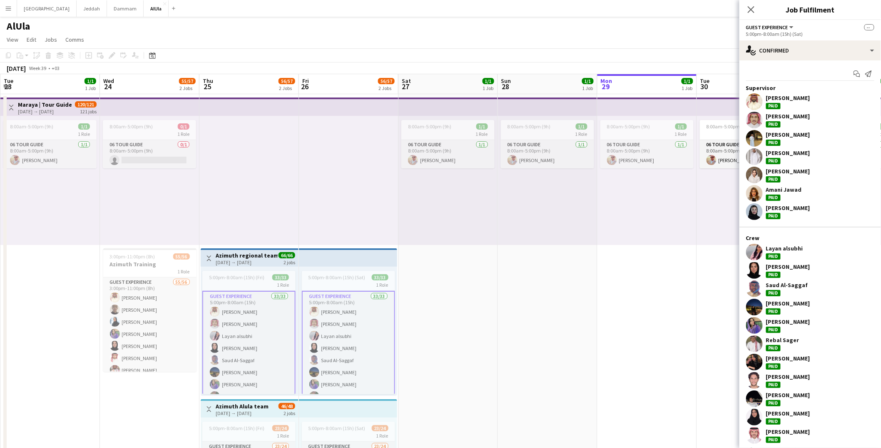
click at [108, 57] on div "Add job Add linked Job Edit Edit linked Job Applicants" at bounding box center [109, 55] width 64 height 10
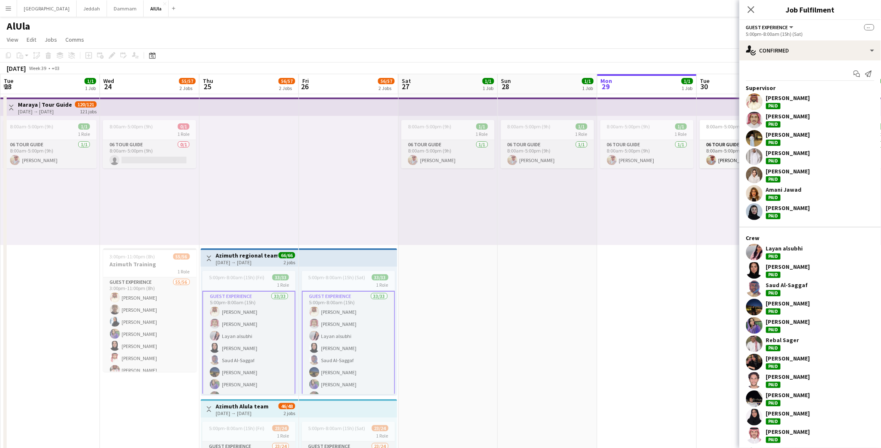
click at [784, 55] on div "single-neutral-actions-check-2 Confirmed" at bounding box center [811, 50] width 142 height 20
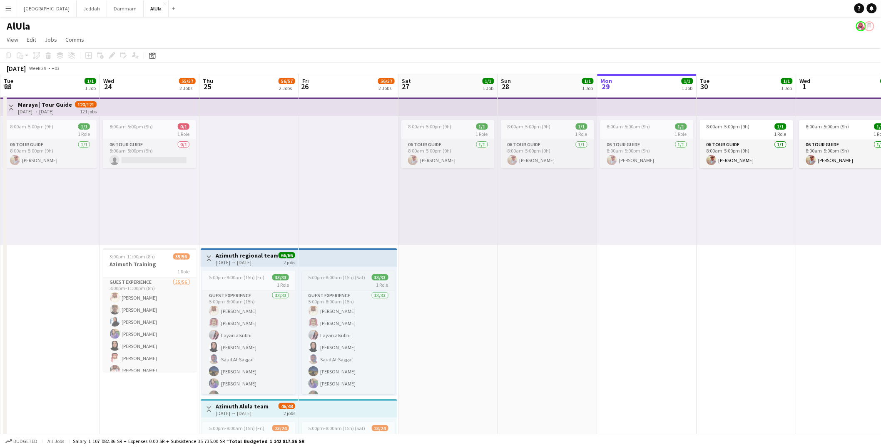
click at [331, 287] on div "1 Role" at bounding box center [348, 284] width 93 height 7
click at [110, 57] on icon at bounding box center [112, 55] width 5 height 5
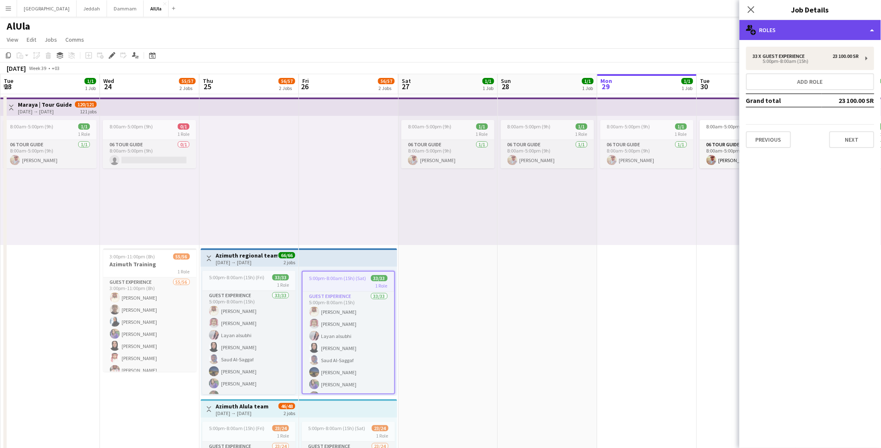
click at [786, 32] on div "multiple-users-add Roles" at bounding box center [811, 30] width 142 height 20
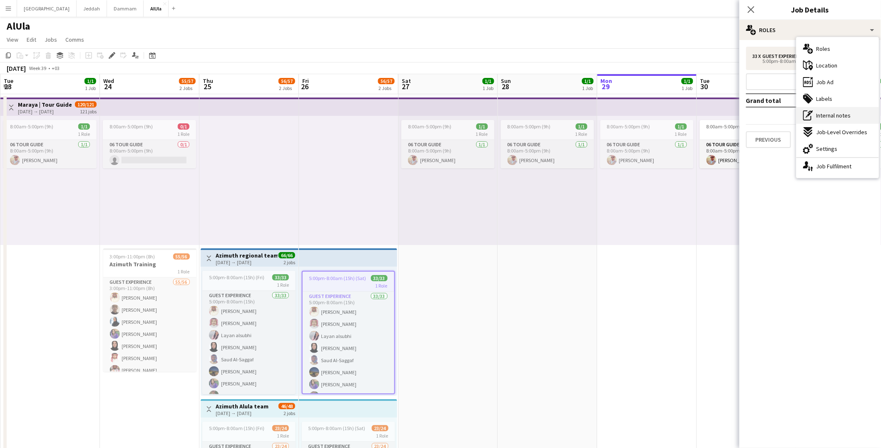
click at [814, 113] on div "pen-write Internal notes" at bounding box center [838, 115] width 82 height 17
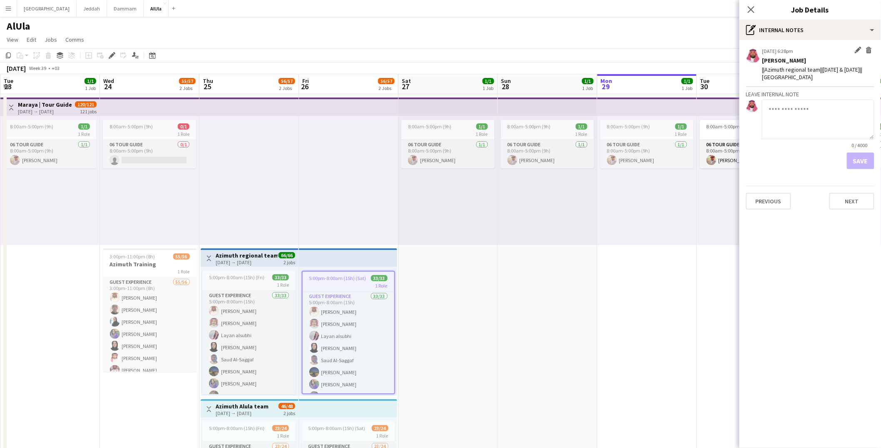
click at [853, 50] on div "Edit internal note Delete internal note" at bounding box center [864, 51] width 22 height 8
click at [856, 50] on app-icon "Edit internal note" at bounding box center [858, 51] width 7 height 8
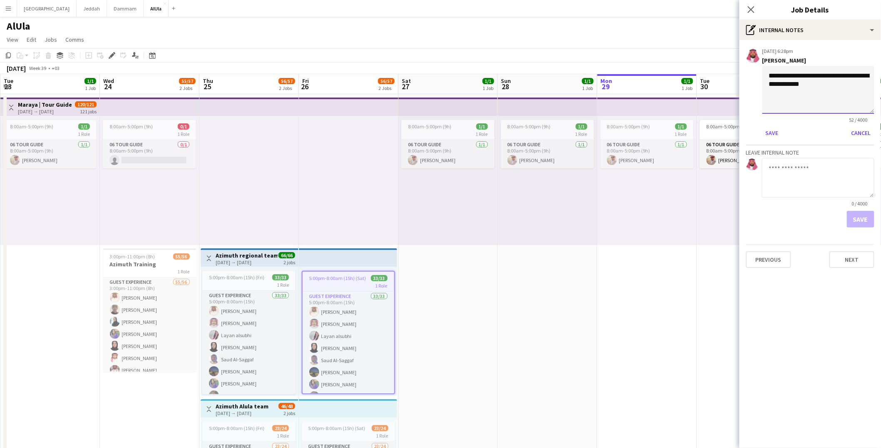
drag, startPoint x: 838, startPoint y: 75, endPoint x: 857, endPoint y: 76, distance: 19.2
click at [857, 76] on textarea "**********" at bounding box center [818, 90] width 112 height 48
drag, startPoint x: 840, startPoint y: 77, endPoint x: 798, endPoint y: 90, distance: 43.7
click at [808, 85] on textarea "**********" at bounding box center [818, 90] width 112 height 48
click at [827, 77] on textarea "**********" at bounding box center [818, 90] width 112 height 48
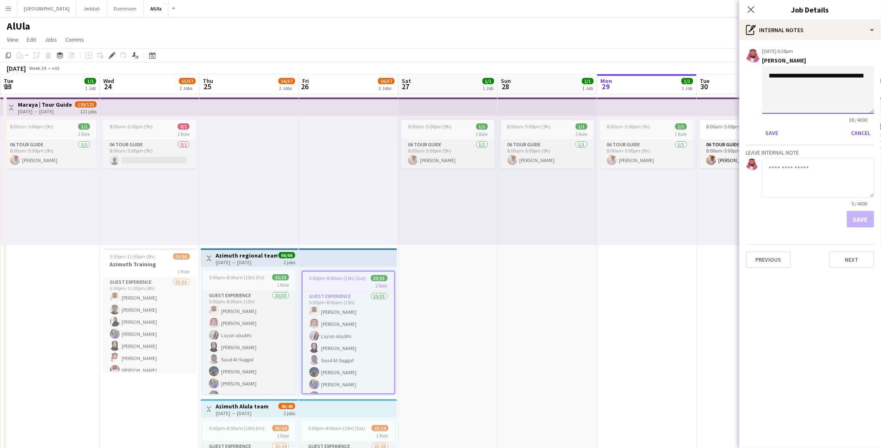
click at [827, 77] on textarea "**********" at bounding box center [818, 90] width 112 height 48
click at [804, 77] on textarea "**********" at bounding box center [818, 90] width 112 height 48
click at [803, 77] on textarea "**********" at bounding box center [818, 90] width 112 height 48
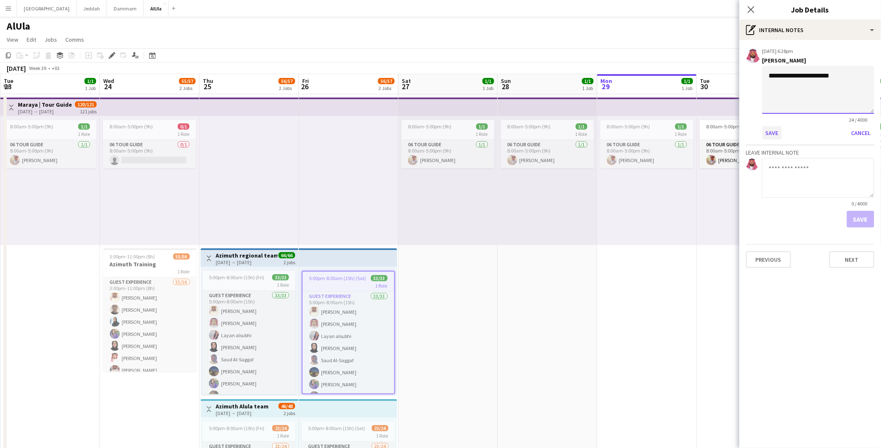
type textarea "**********"
click at [773, 129] on button "Save" at bounding box center [772, 132] width 20 height 13
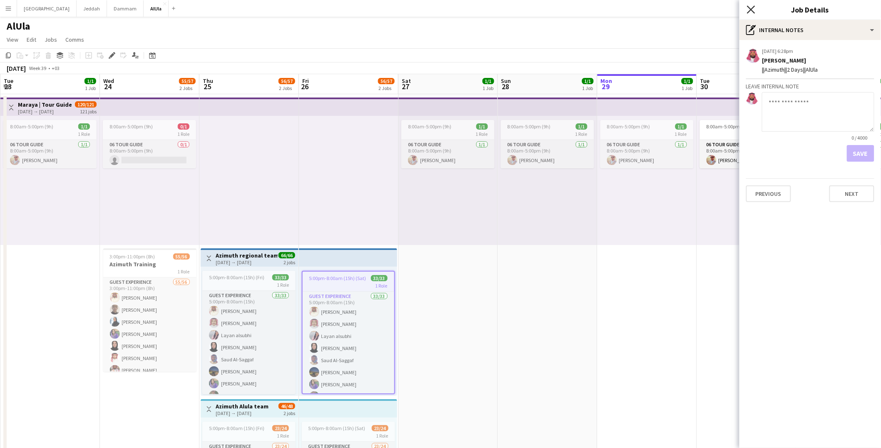
click at [752, 12] on icon "Close pop-in" at bounding box center [751, 9] width 8 height 8
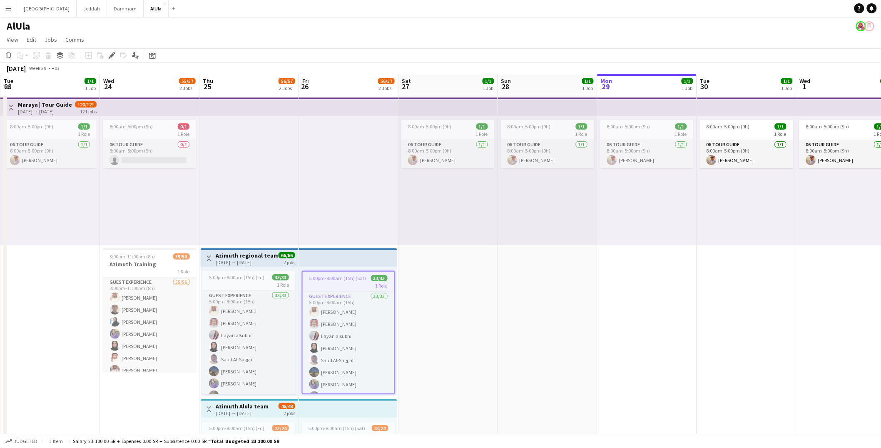
click at [460, 326] on app-date-cell "8:00am-5:00pm (9h) 1/1 1 Role 06 Tour Guide [DATE] 8:00am-5:00pm (9h) [PERSON_N…" at bounding box center [449, 322] width 100 height 456
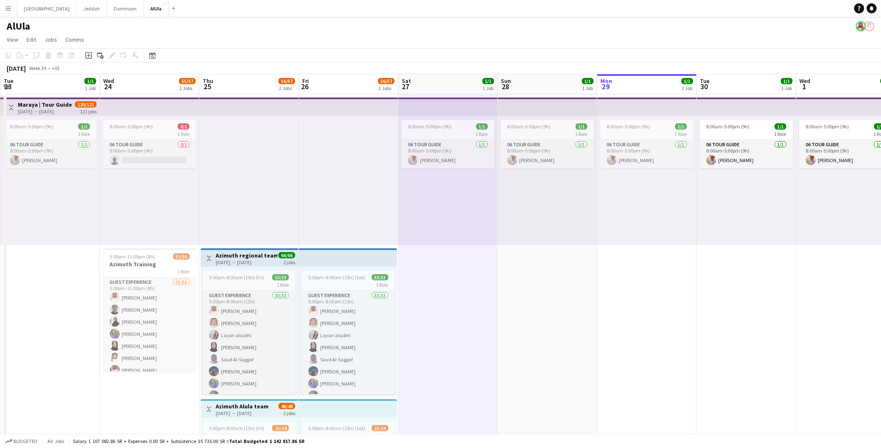
click at [346, 259] on app-top-bar at bounding box center [348, 257] width 98 height 18
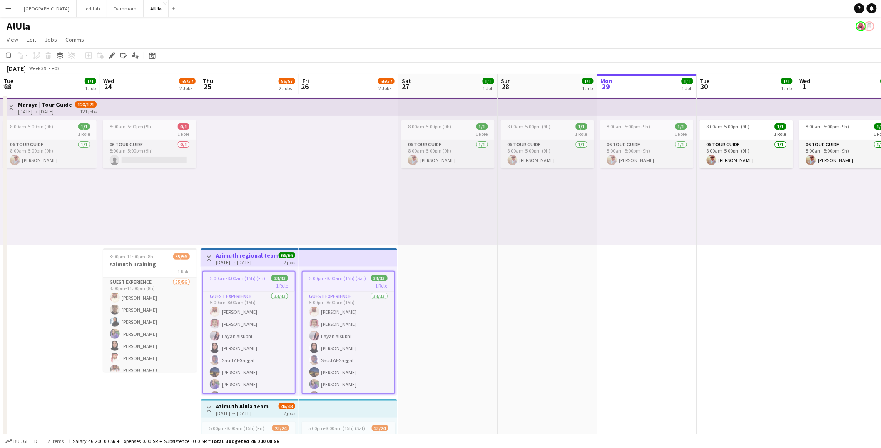
click at [491, 333] on app-date-cell "8:00am-5:00pm (9h) 1/1 1 Role 06 Tour Guide [DATE] 8:00am-5:00pm (9h) [PERSON_N…" at bounding box center [449, 322] width 100 height 456
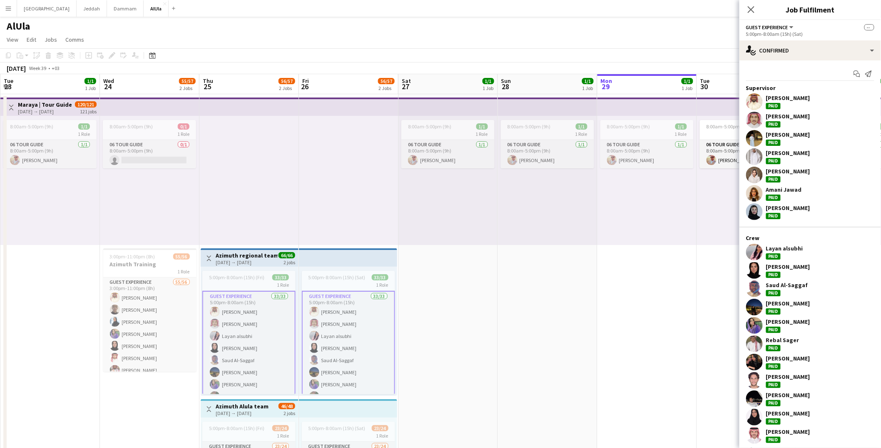
click at [327, 288] on app-job-card "5:00pm-8:00am (15h) (Sat) 33/33 1 Role Guest Experience 33/33 5:00pm-8:00am (15…" at bounding box center [348, 332] width 93 height 123
click at [111, 53] on icon "Edit" at bounding box center [112, 55] width 7 height 7
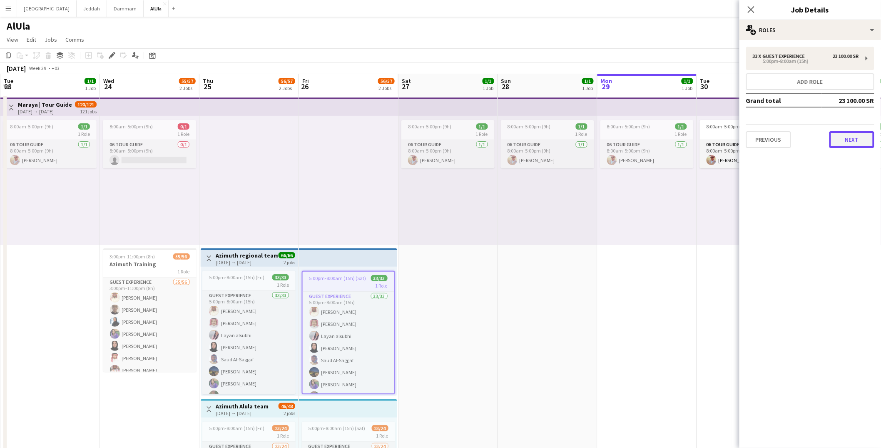
click at [834, 137] on button "Next" at bounding box center [852, 139] width 45 height 17
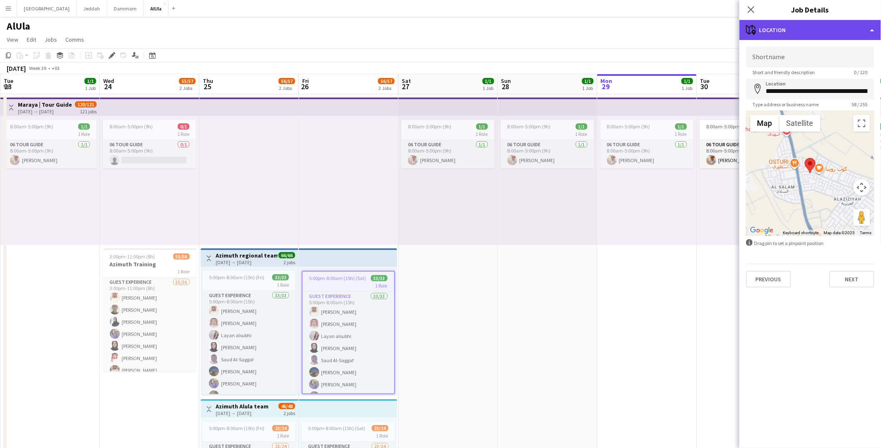
click at [823, 31] on div "maps-pin-1 Location" at bounding box center [811, 30] width 142 height 20
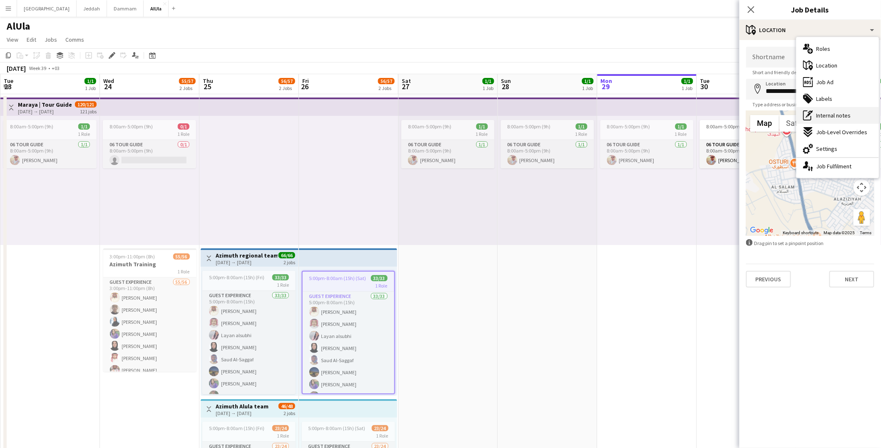
click at [827, 112] on span "Internal notes" at bounding box center [834, 115] width 35 height 7
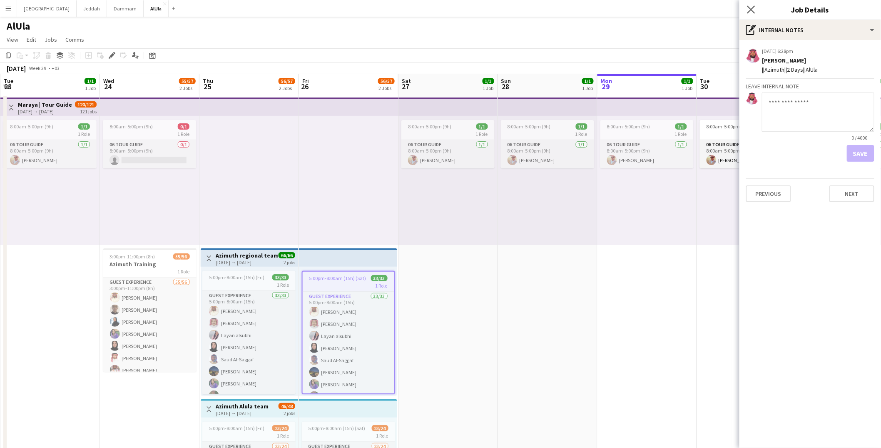
click at [757, 8] on app-icon "Close pop-in" at bounding box center [751, 10] width 12 height 12
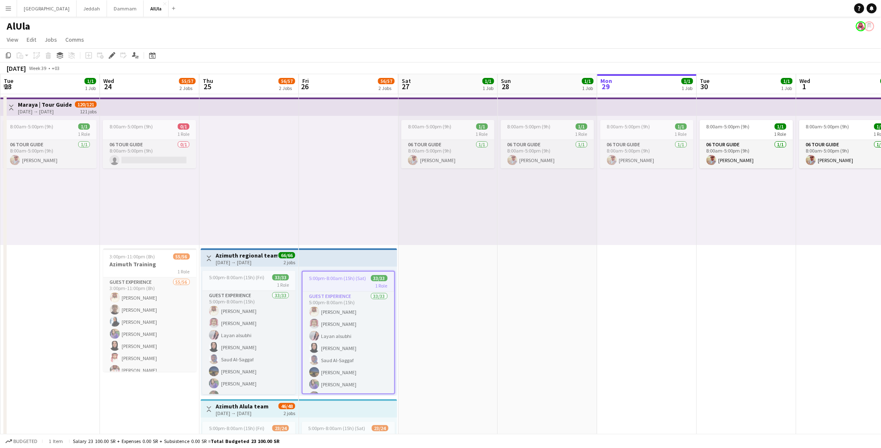
click at [249, 256] on h3 "Azimuth regional team" at bounding box center [247, 255] width 62 height 7
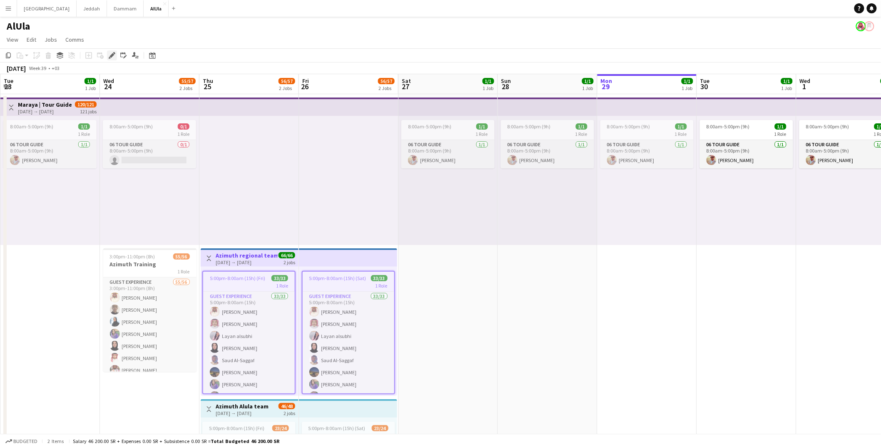
click at [111, 56] on icon at bounding box center [112, 55] width 5 height 5
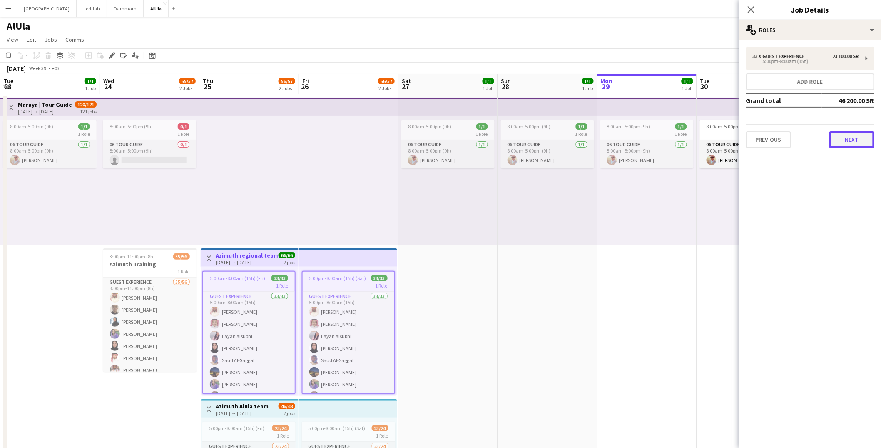
click at [849, 137] on button "Next" at bounding box center [852, 139] width 45 height 17
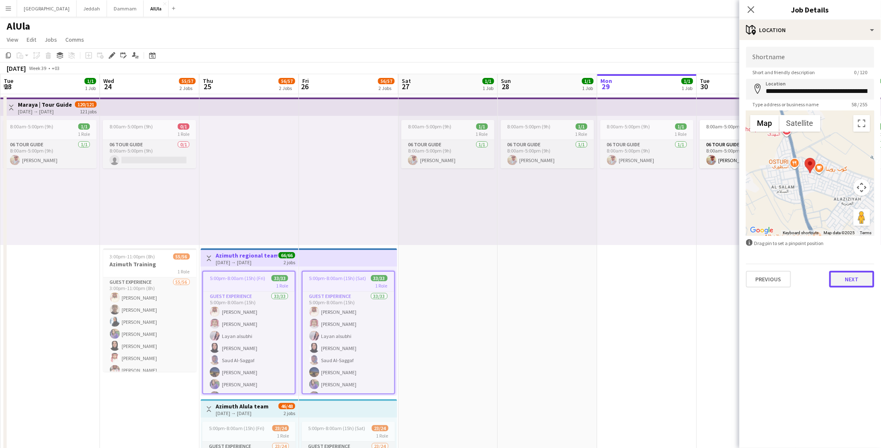
click at [857, 283] on button "Next" at bounding box center [852, 279] width 45 height 17
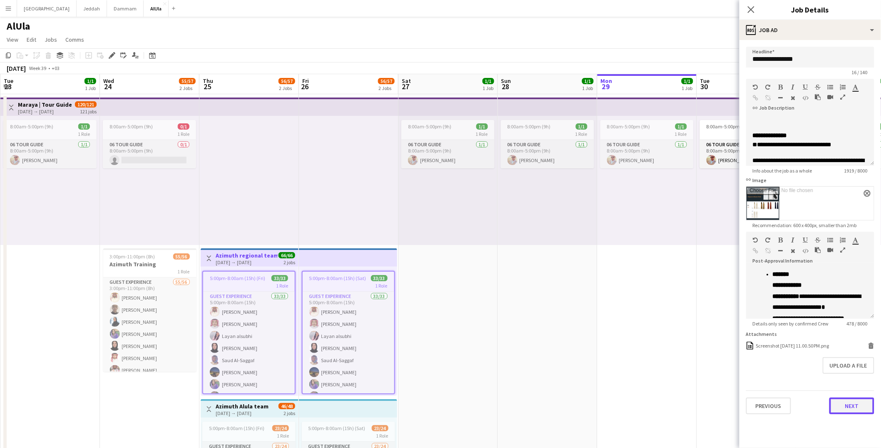
click at [844, 402] on button "Next" at bounding box center [852, 405] width 45 height 17
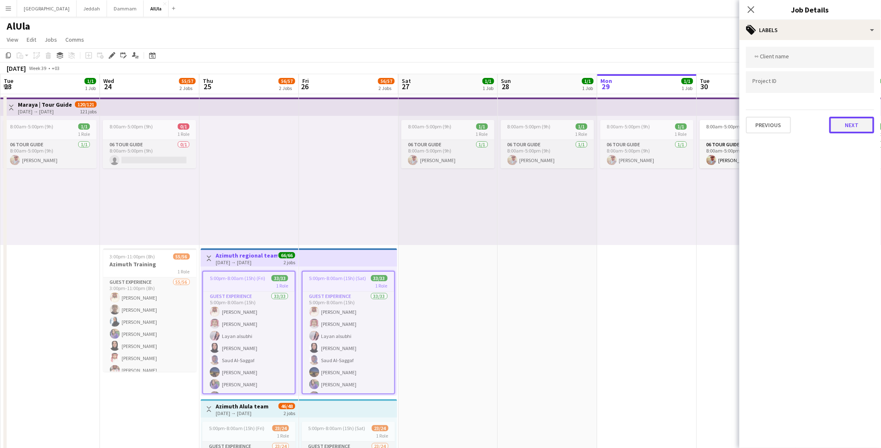
click at [855, 125] on button "Next" at bounding box center [852, 125] width 45 height 17
click at [845, 89] on button "Next" at bounding box center [852, 86] width 45 height 17
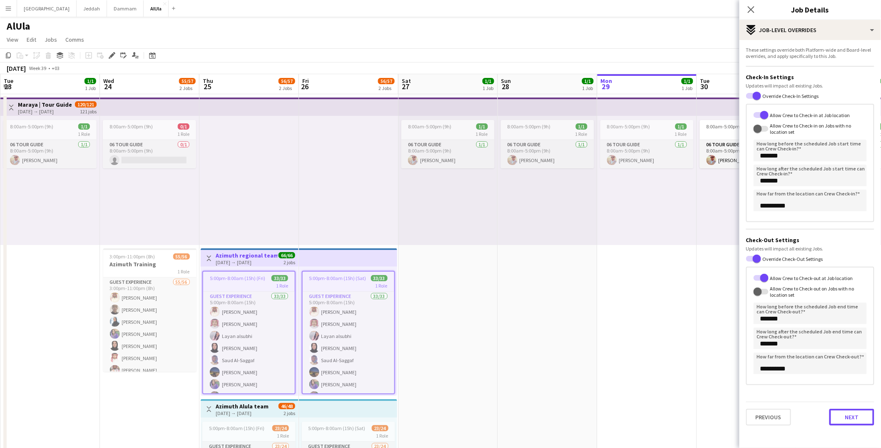
click at [843, 415] on button "Next" at bounding box center [852, 417] width 45 height 17
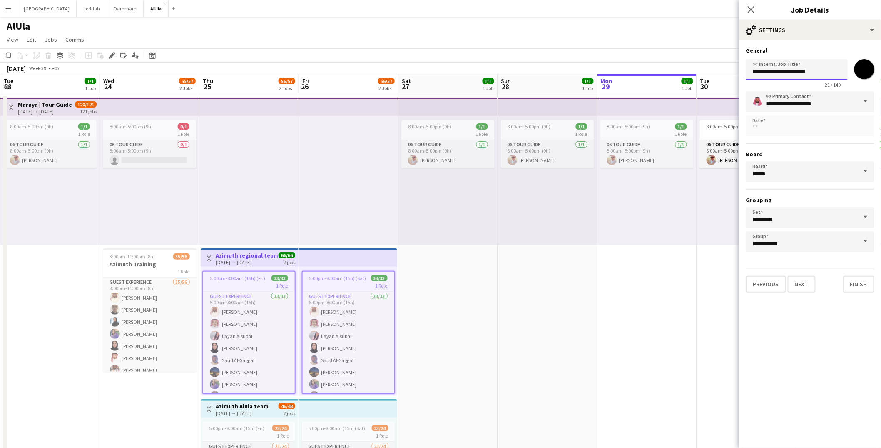
click at [790, 72] on input "**********" at bounding box center [797, 69] width 102 height 21
click at [783, 75] on input "**********" at bounding box center [797, 69] width 102 height 21
type input "**********"
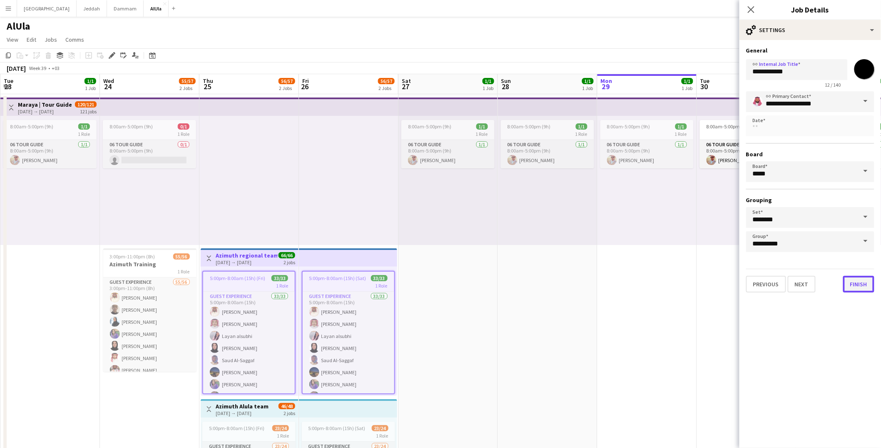
click at [862, 287] on button "Finish" at bounding box center [858, 284] width 31 height 17
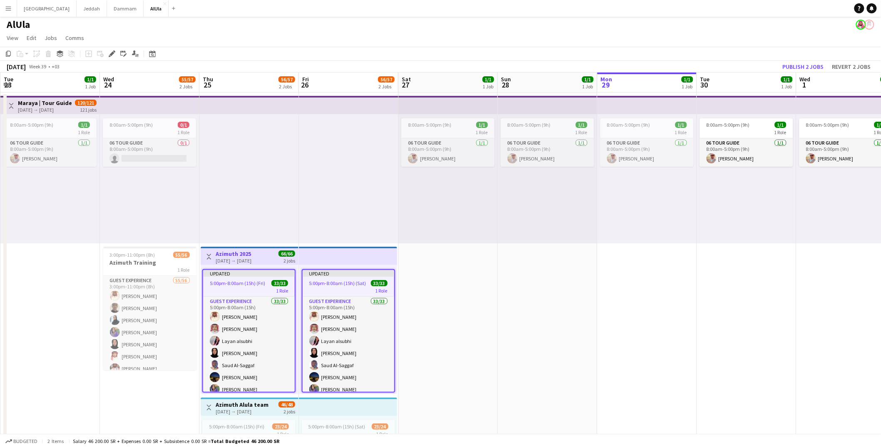
scroll to position [3, 0]
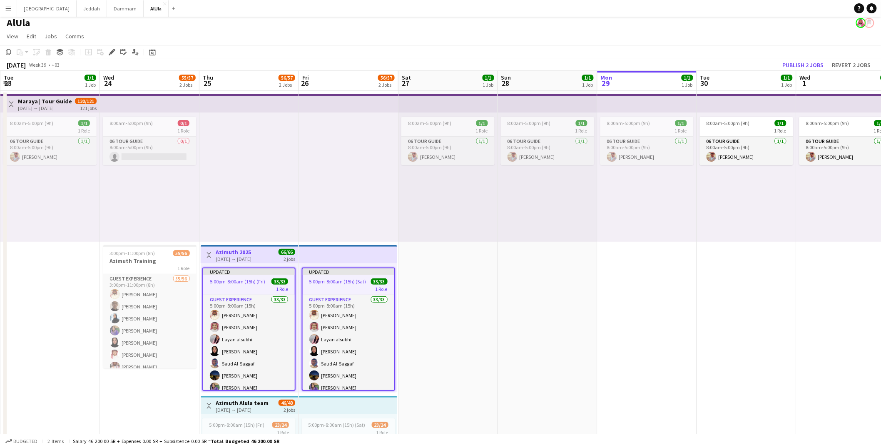
click at [245, 282] on span "5:00pm-8:00am (15h) (Fri)" at bounding box center [237, 281] width 55 height 6
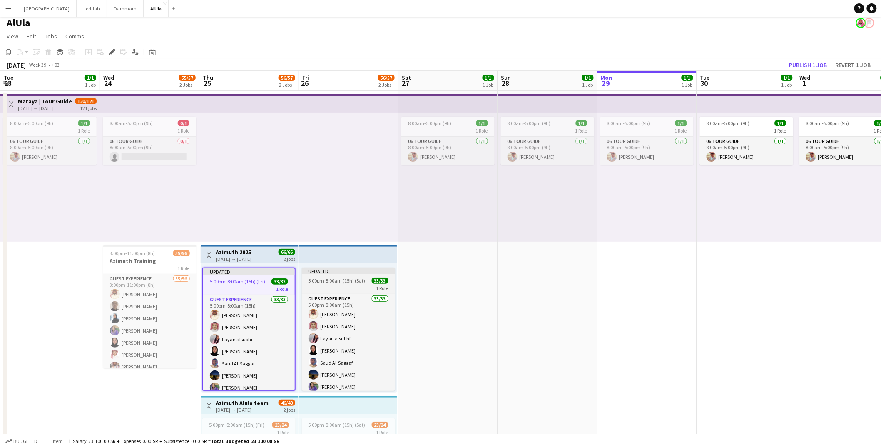
click at [325, 284] on div "1 Role" at bounding box center [348, 287] width 93 height 7
